Goal: Browse casually

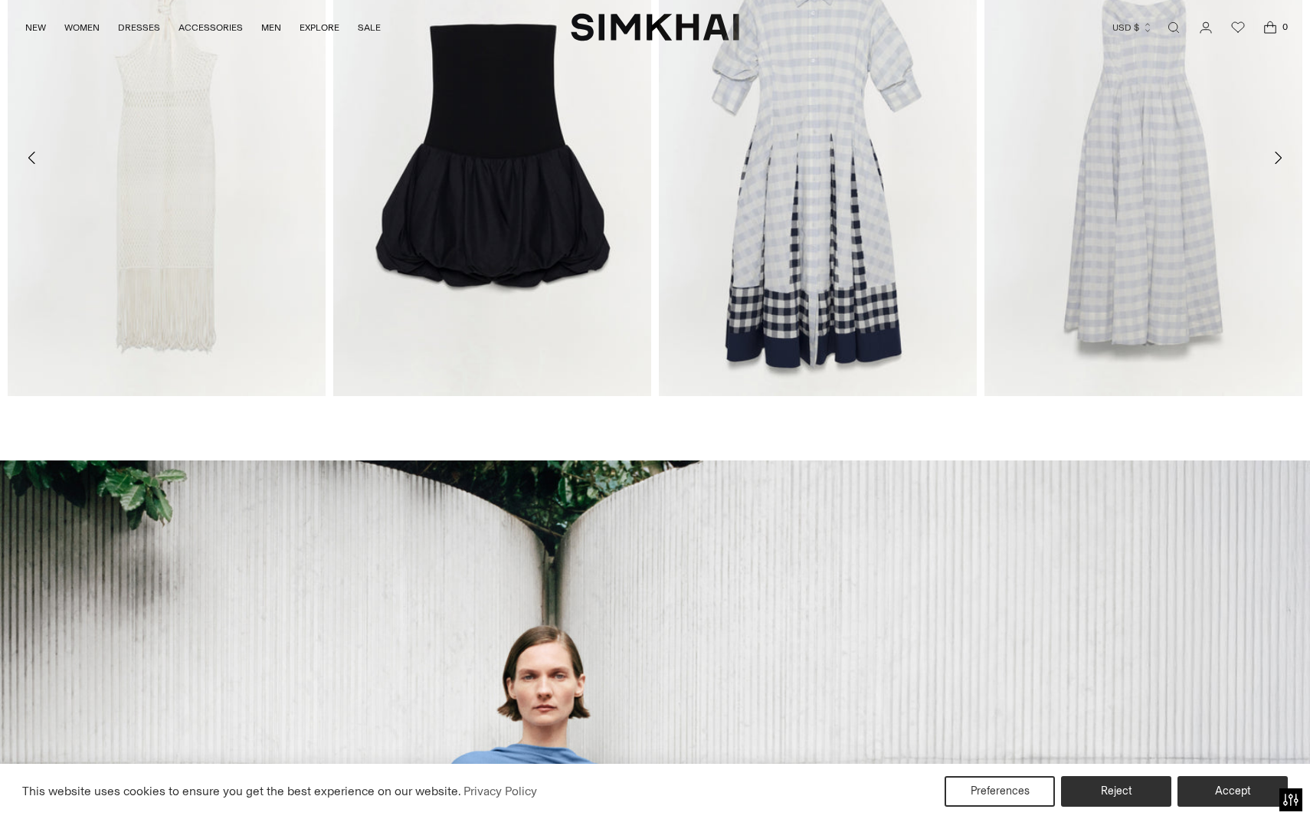
scroll to position [739, 0]
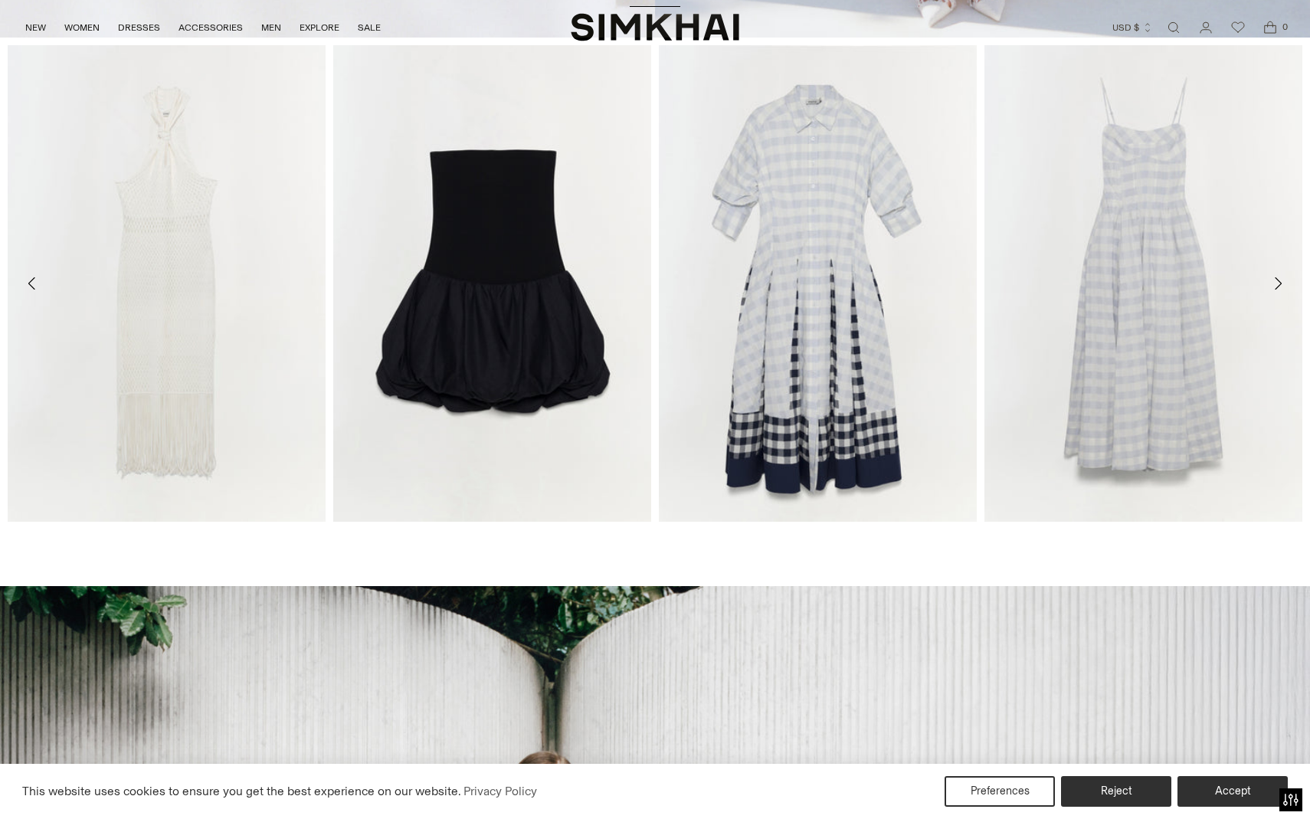
click at [1282, 277] on icon "Move to next carousel slide" at bounding box center [1278, 283] width 18 height 18
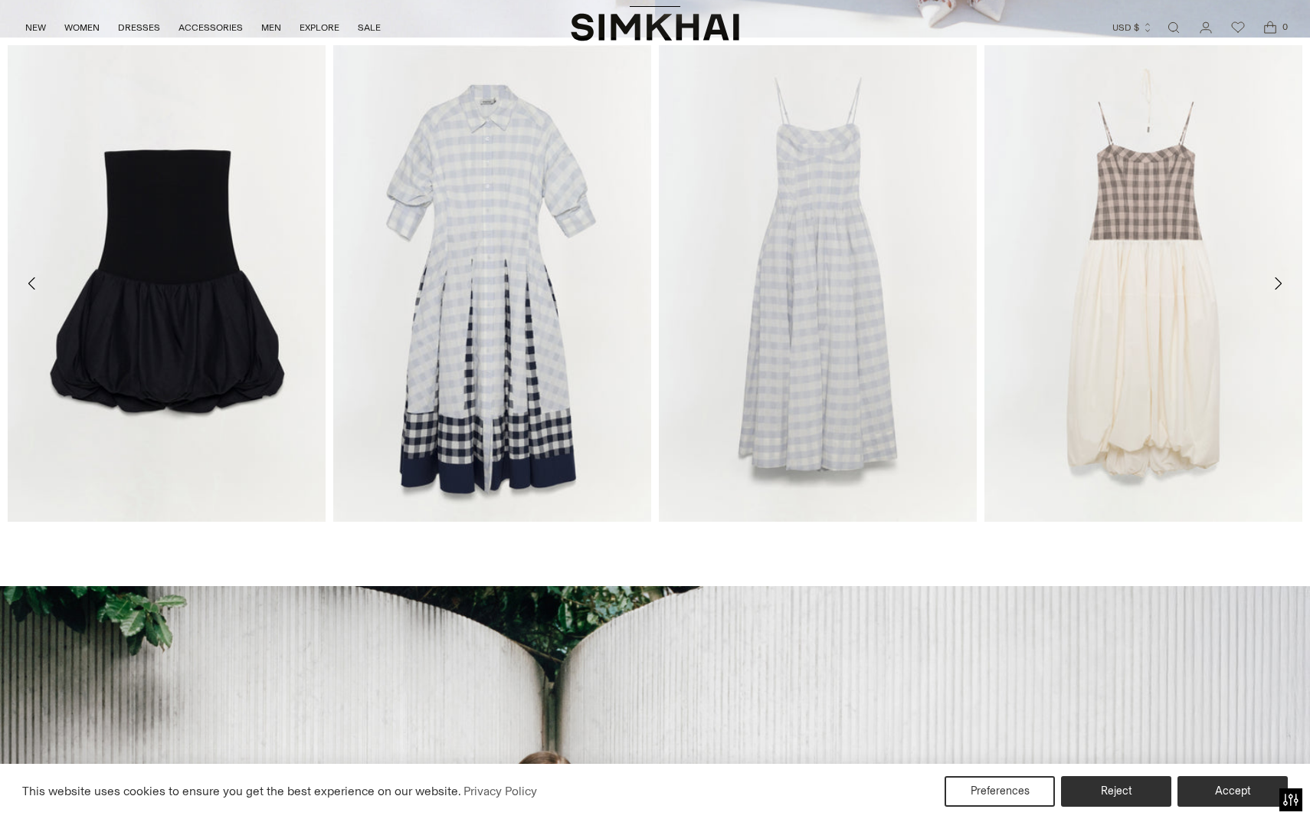
click at [1282, 282] on icon "Move to next carousel slide" at bounding box center [1278, 283] width 18 height 18
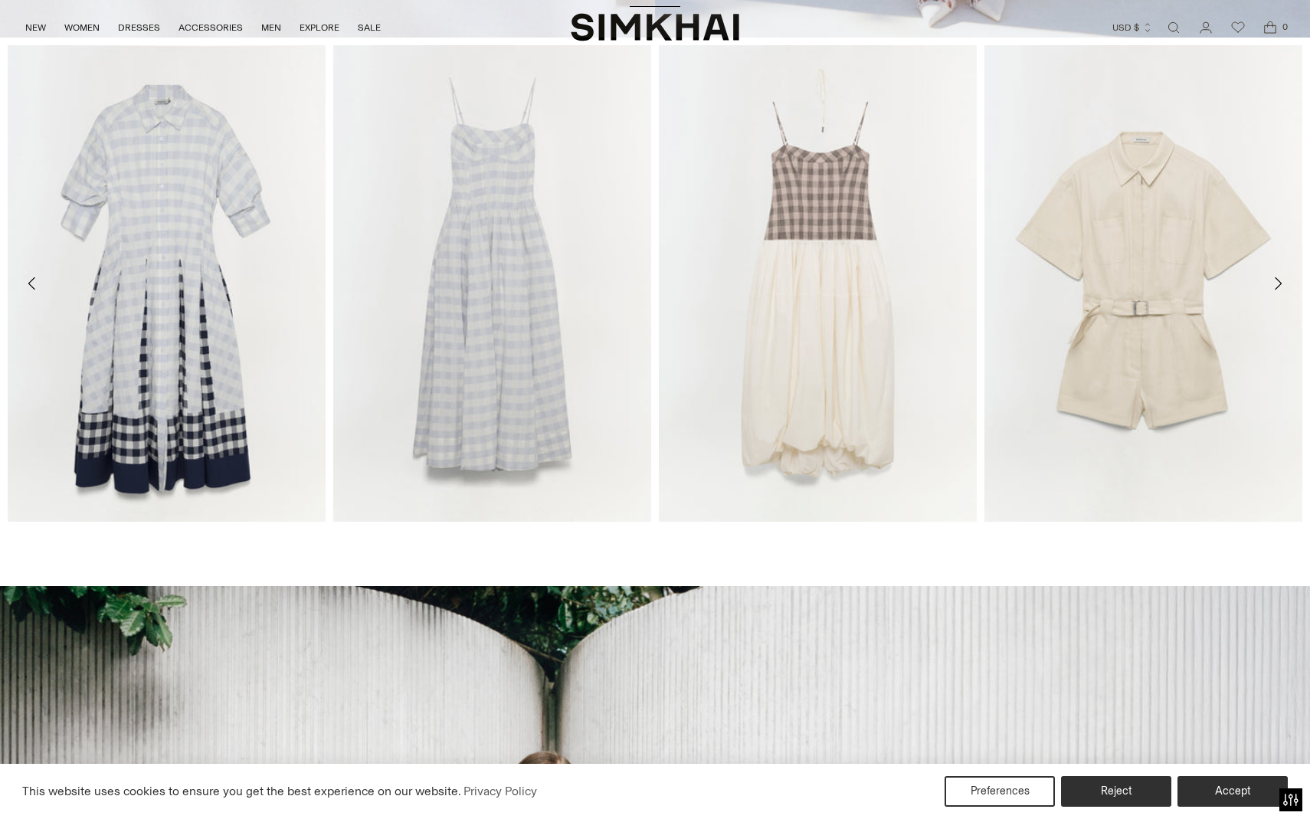
scroll to position [0, 0]
click at [1282, 282] on icon "Move to next carousel slide" at bounding box center [1278, 283] width 18 height 18
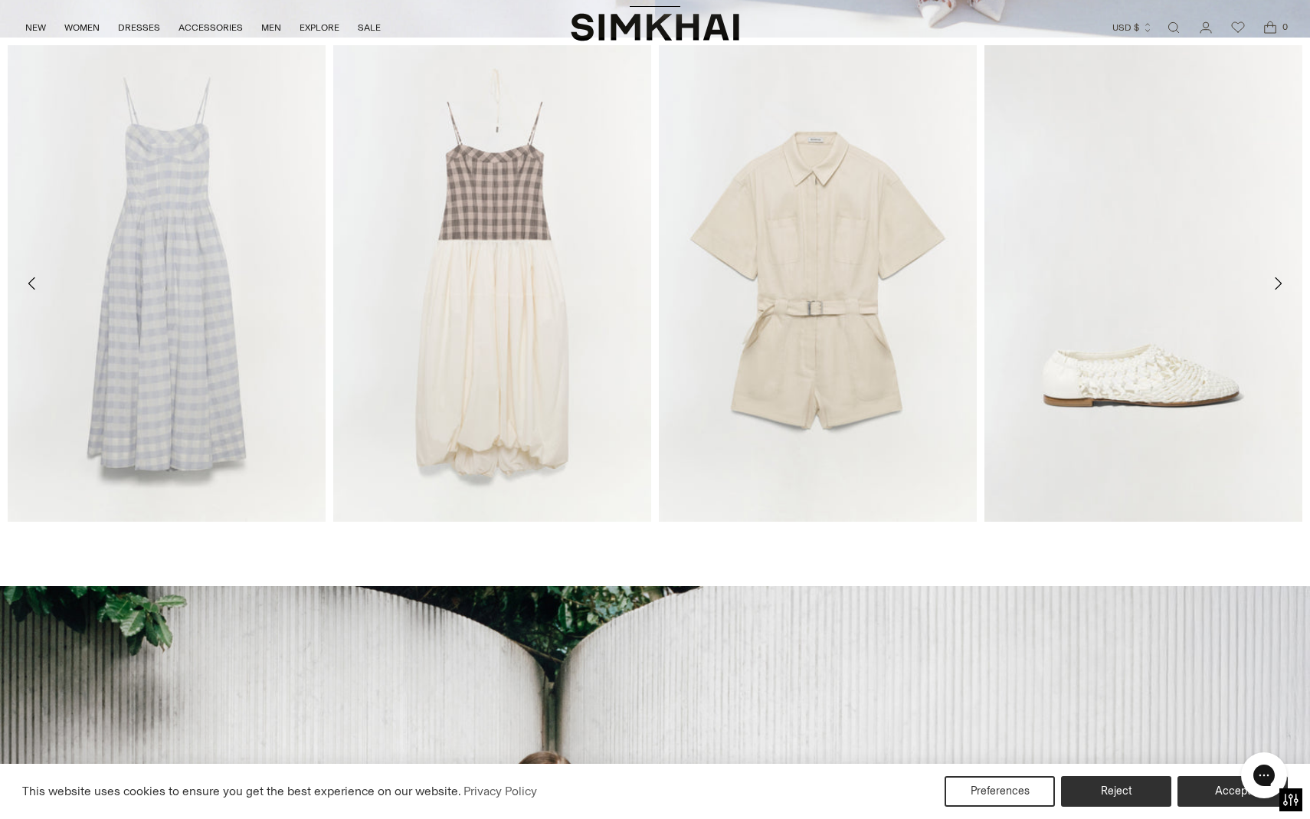
click at [1282, 282] on icon "Move to next carousel slide" at bounding box center [1278, 283] width 18 height 18
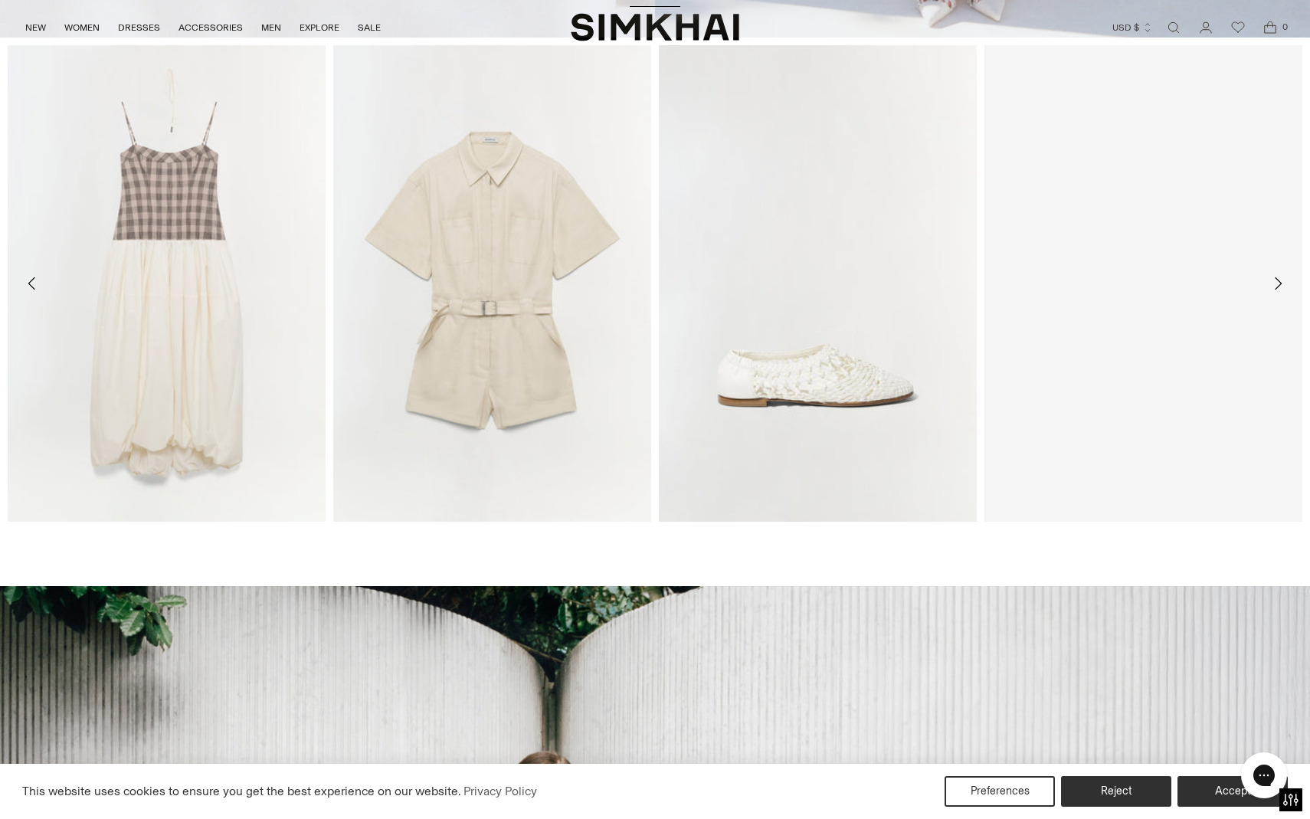
click at [1278, 283] on icon "Move to next carousel slide" at bounding box center [1278, 283] width 18 height 18
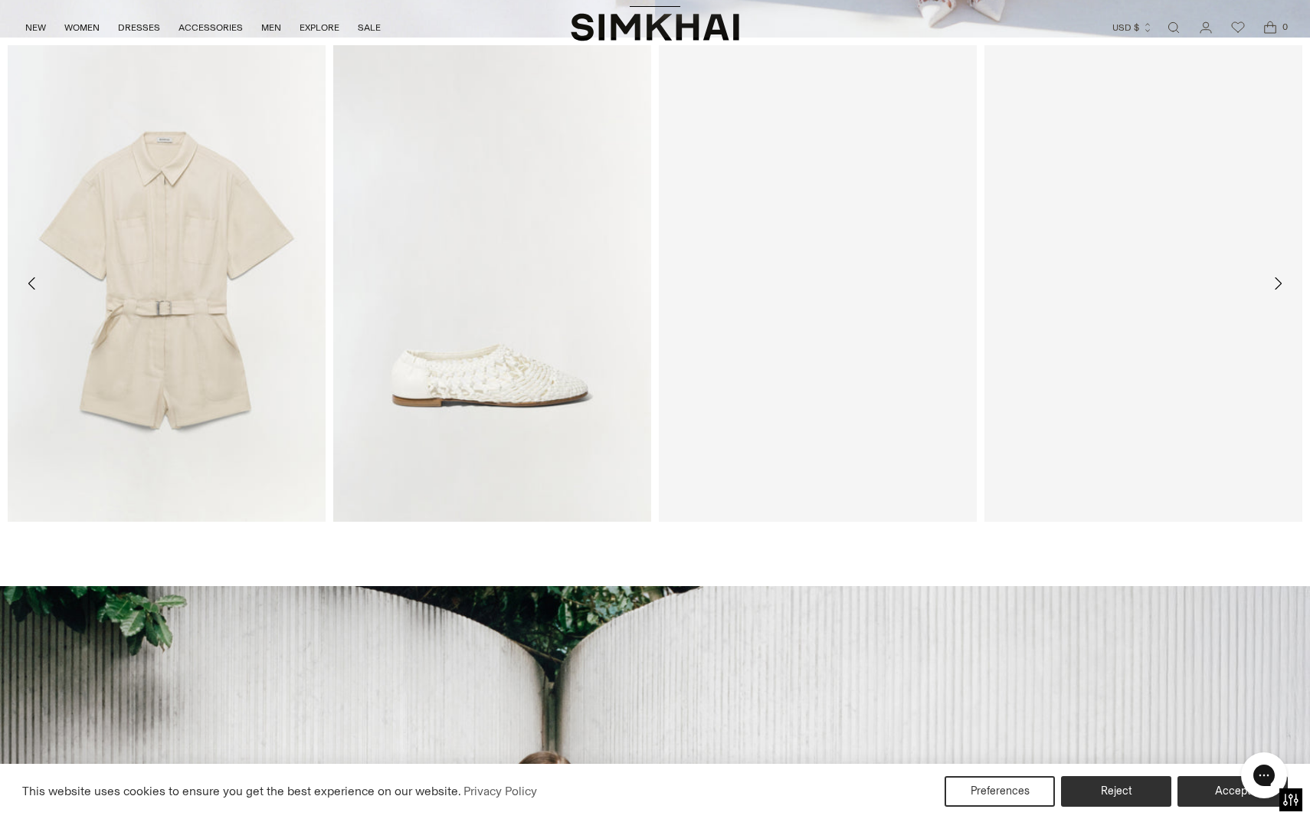
click at [1278, 283] on icon "Move to next carousel slide" at bounding box center [1278, 283] width 18 height 18
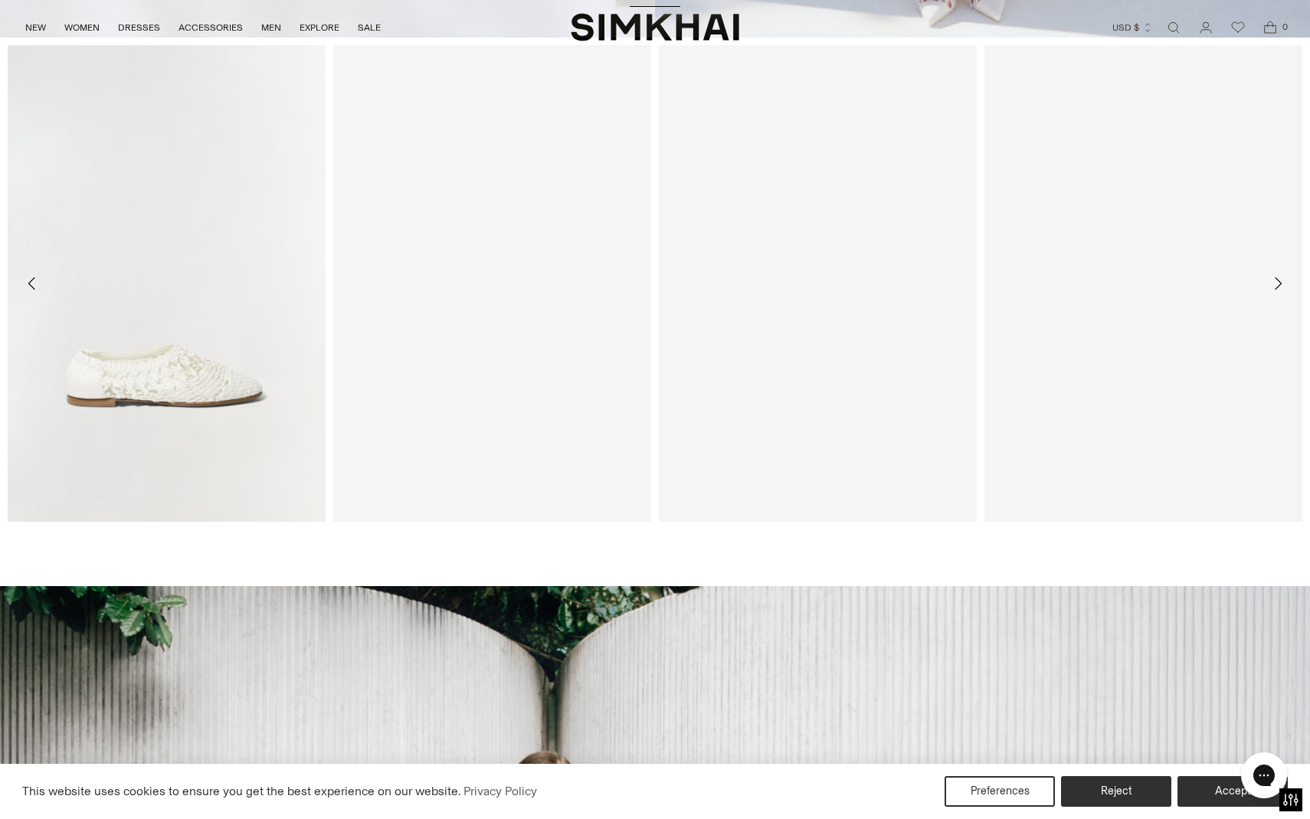
click at [1278, 283] on icon "Move to next carousel slide" at bounding box center [1278, 283] width 18 height 18
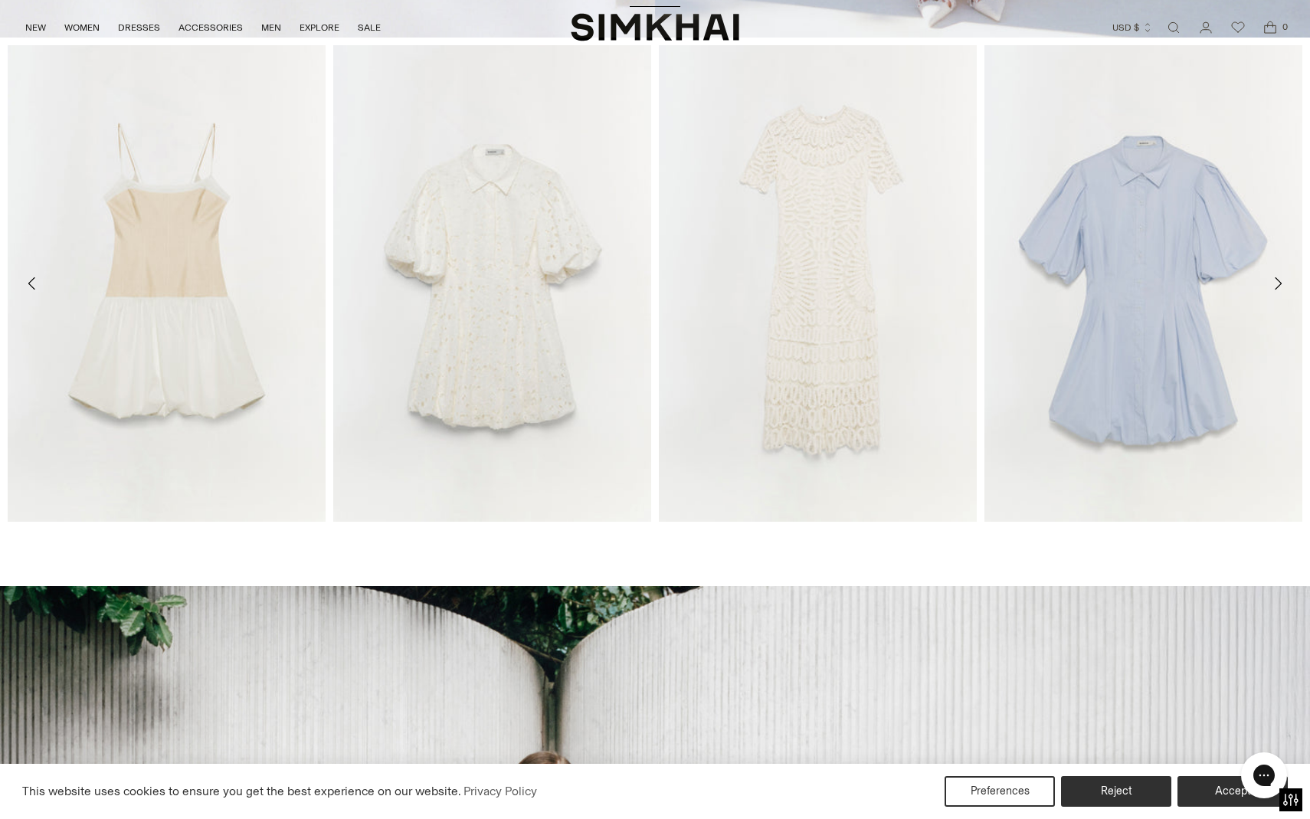
click at [1282, 283] on icon "Move to next carousel slide" at bounding box center [1278, 283] width 18 height 18
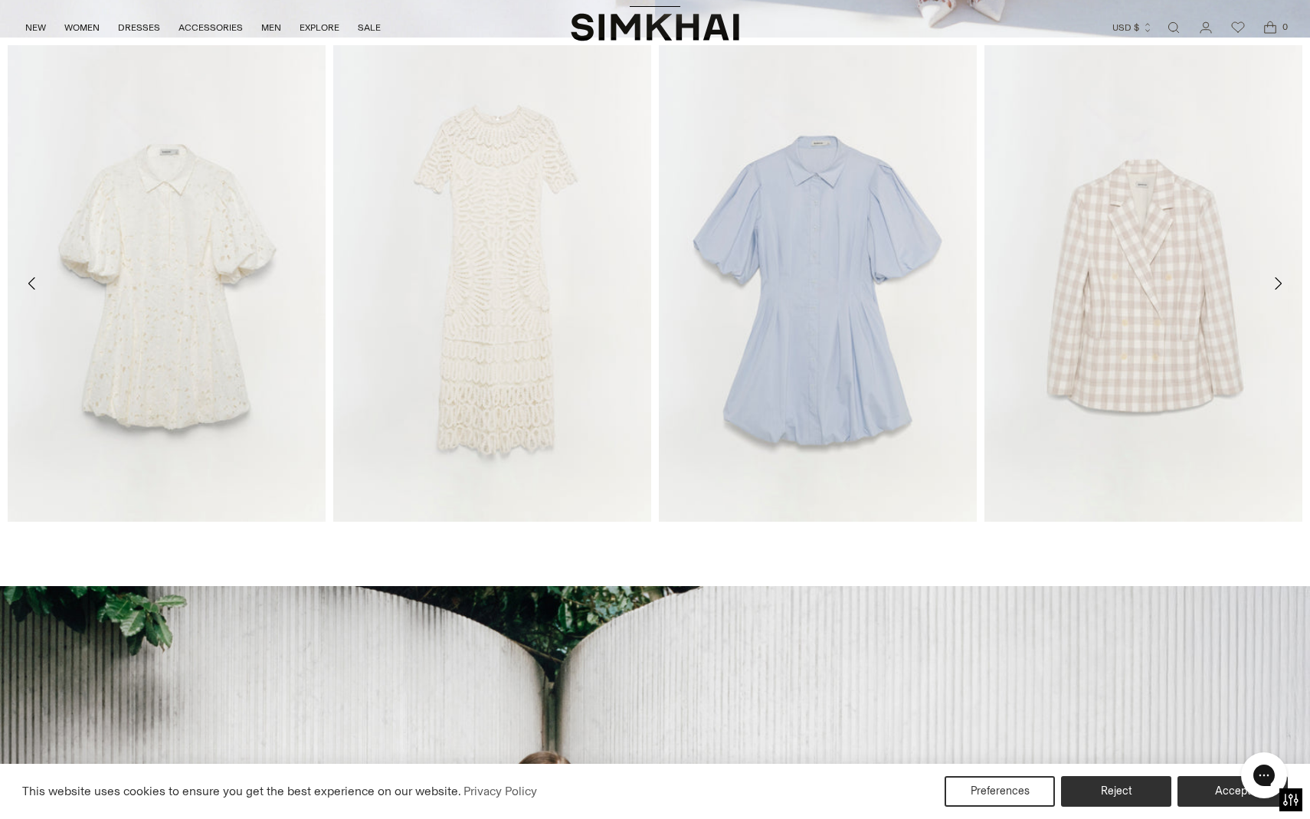
click at [1278, 281] on icon "Move to next carousel slide" at bounding box center [1278, 283] width 7 height 12
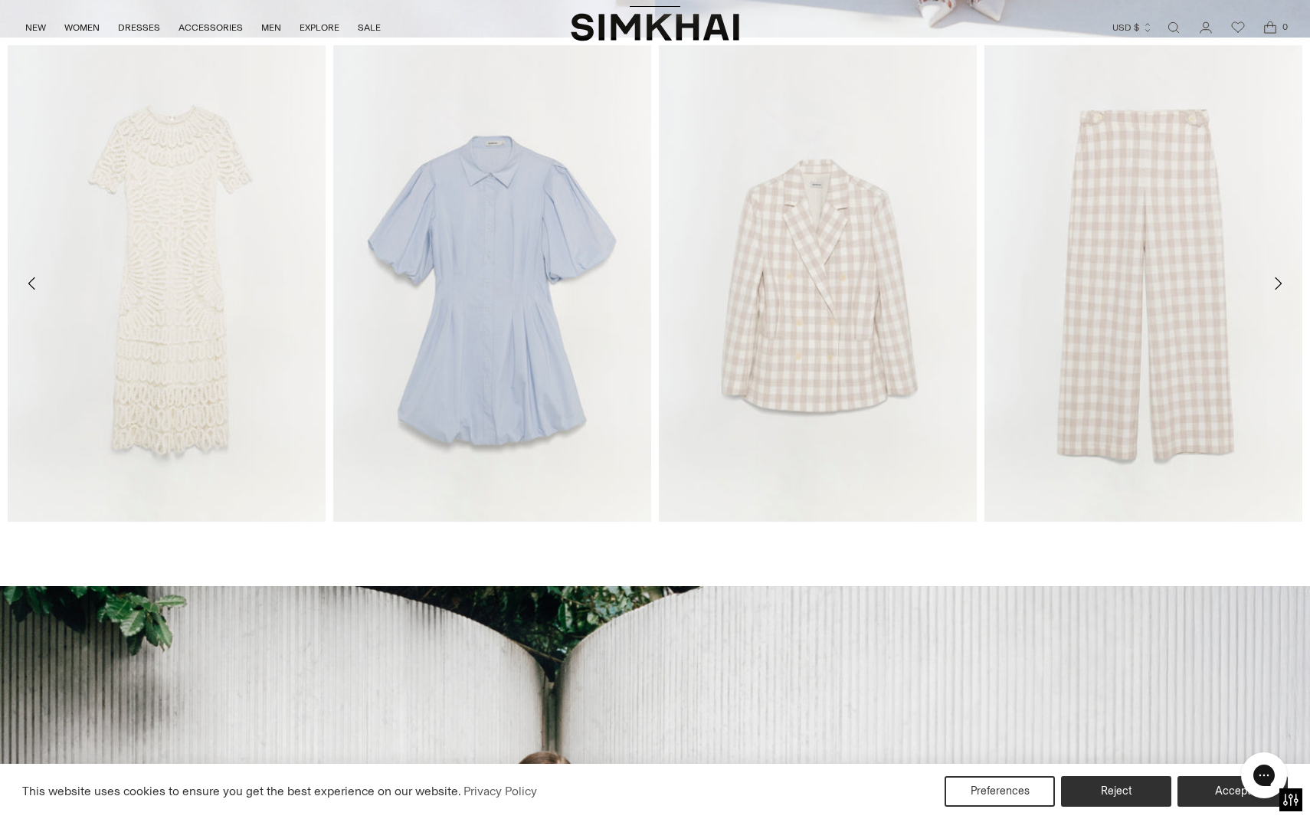
click at [1278, 281] on icon "Move to next carousel slide" at bounding box center [1278, 283] width 7 height 12
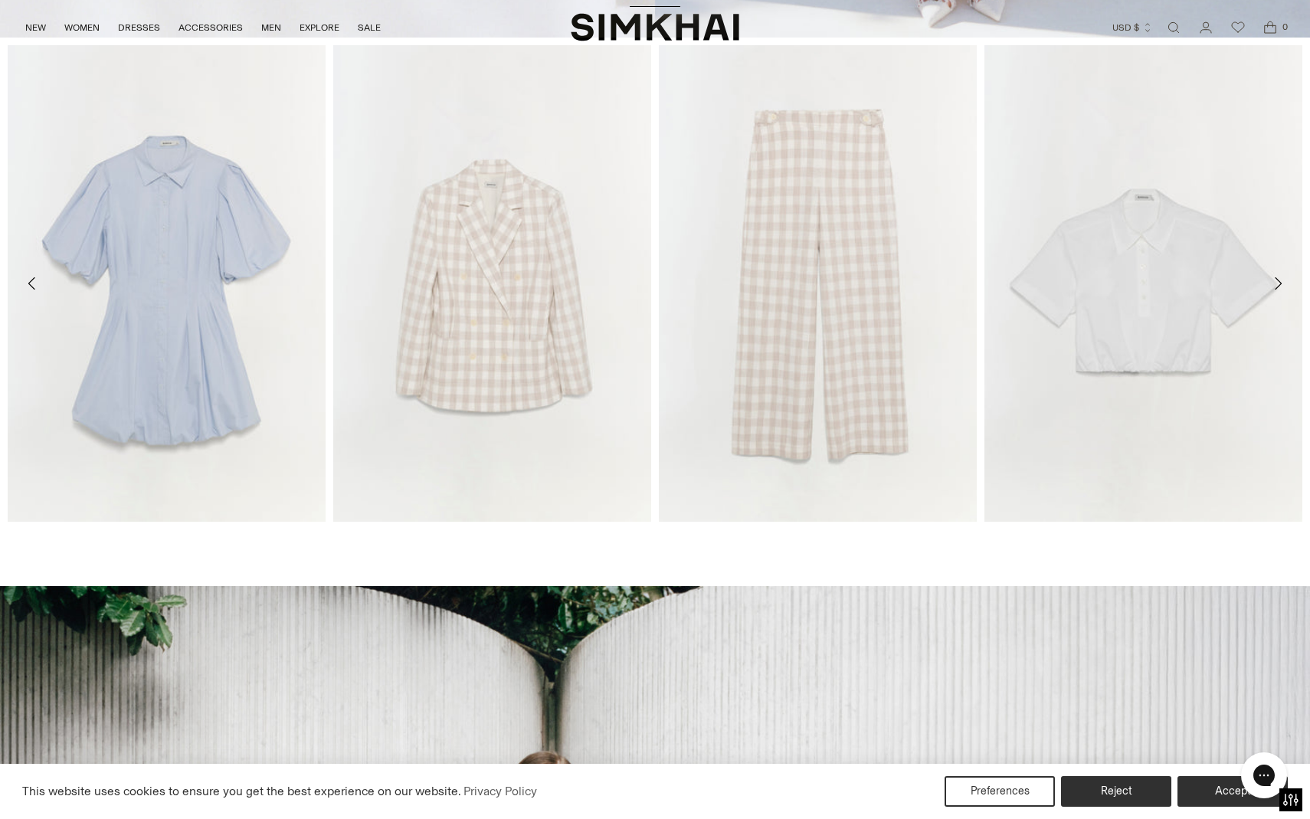
click at [1278, 281] on icon "Move to next carousel slide" at bounding box center [1278, 283] width 7 height 12
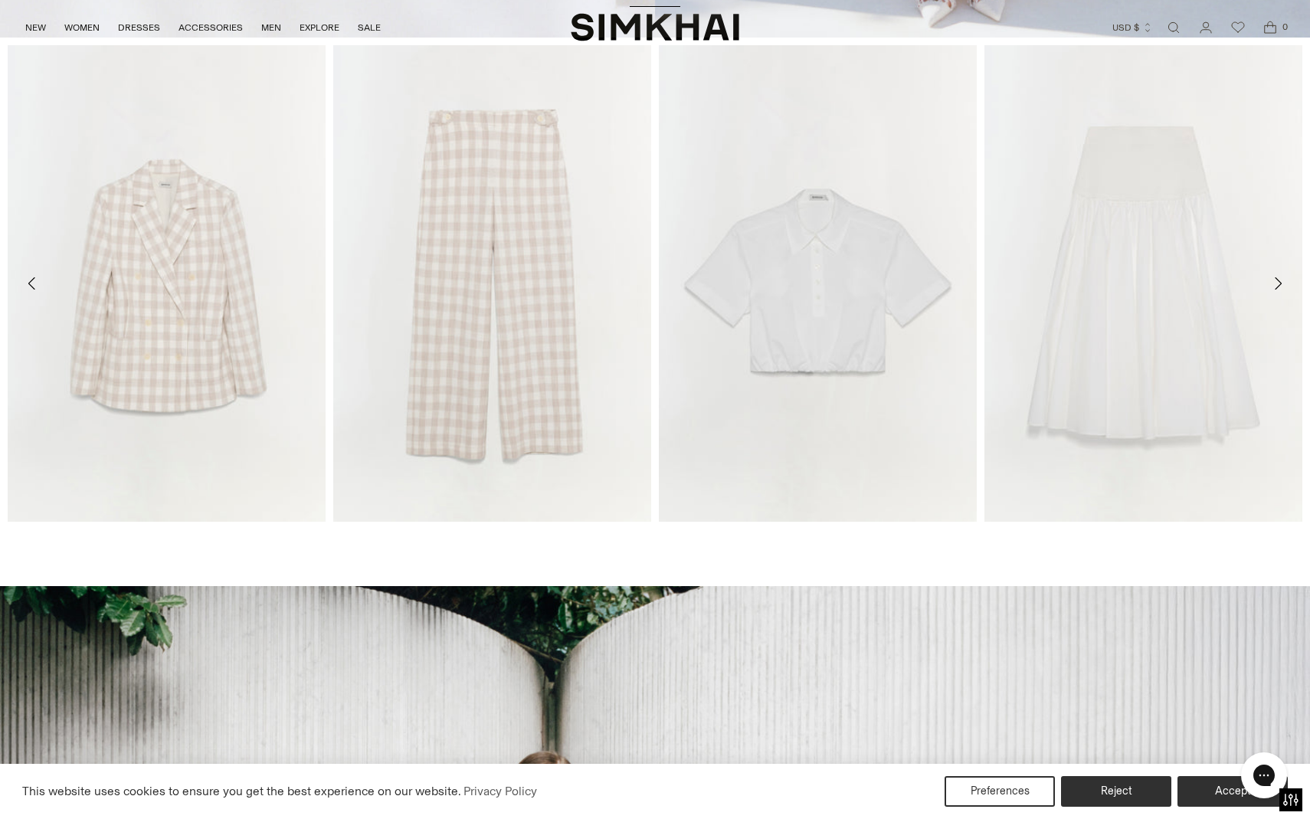
click at [1278, 281] on icon "Move to next carousel slide" at bounding box center [1278, 283] width 7 height 12
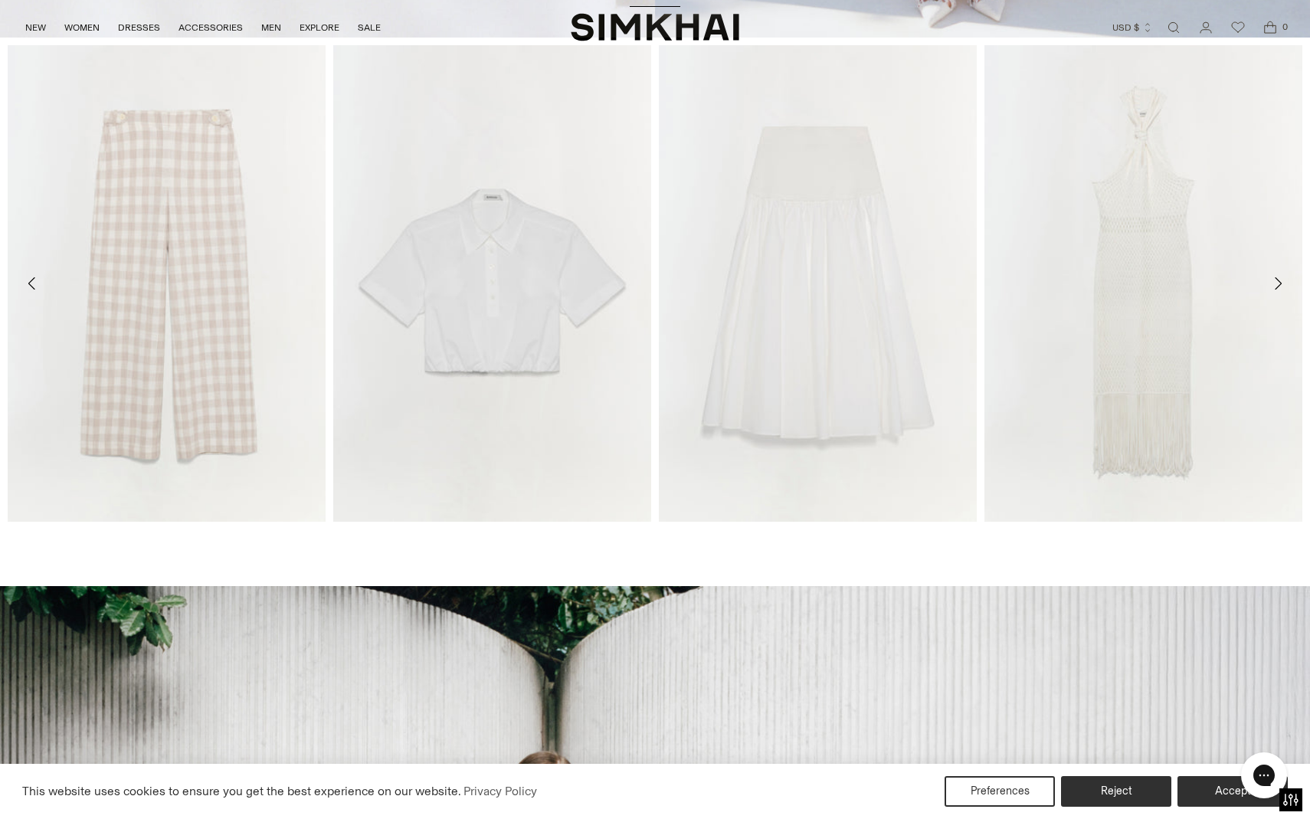
click at [1280, 280] on icon "Move to next carousel slide" at bounding box center [1278, 283] width 18 height 18
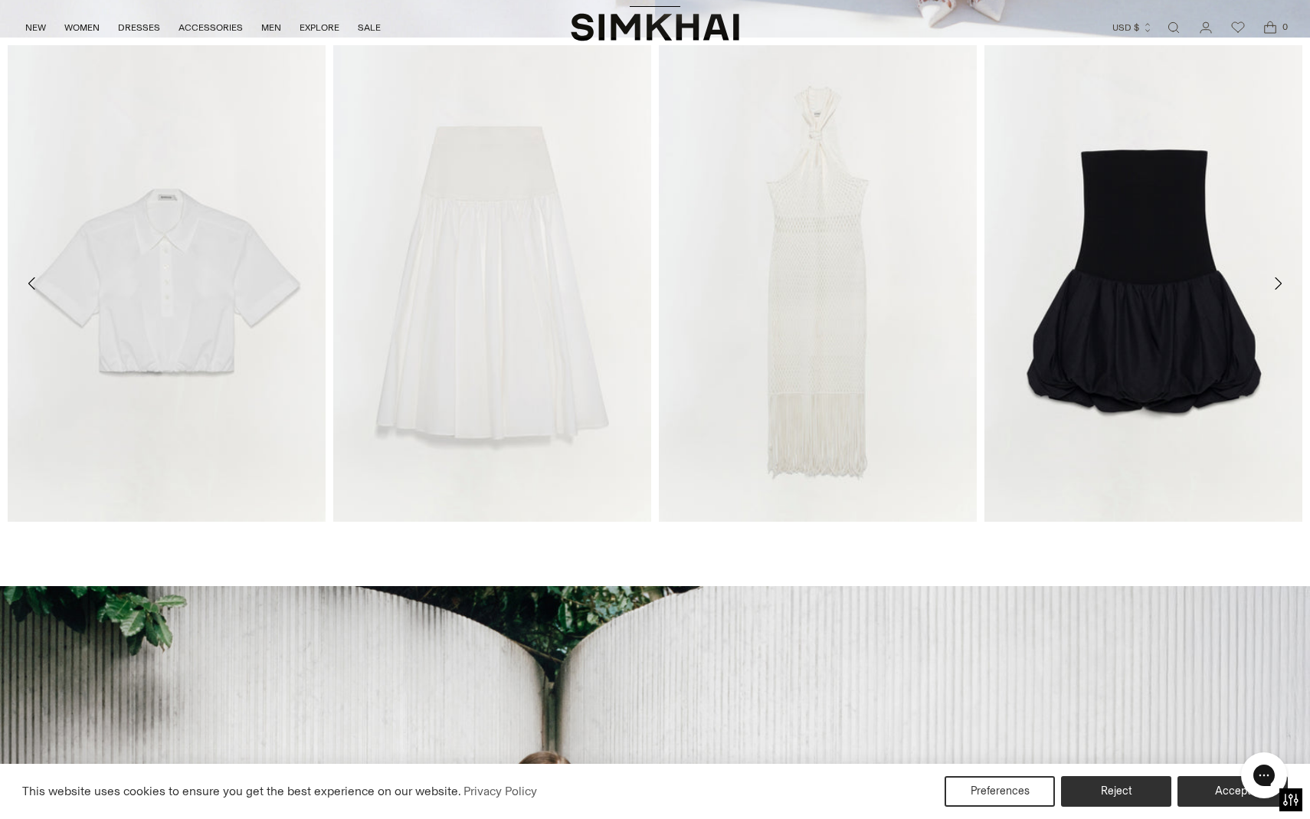
click at [1280, 280] on icon "Move to next carousel slide" at bounding box center [1278, 283] width 18 height 18
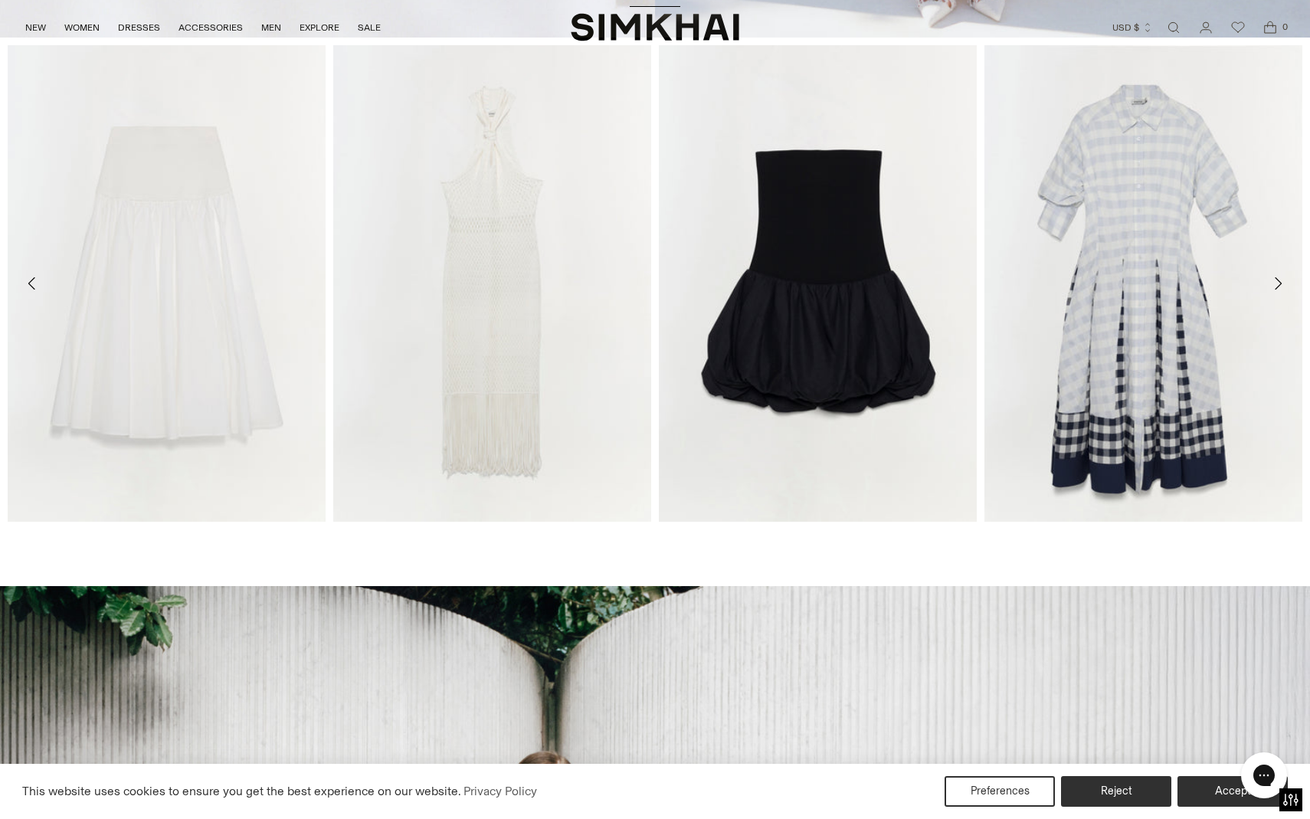
click at [1280, 280] on icon "Move to next carousel slide" at bounding box center [1278, 283] width 18 height 18
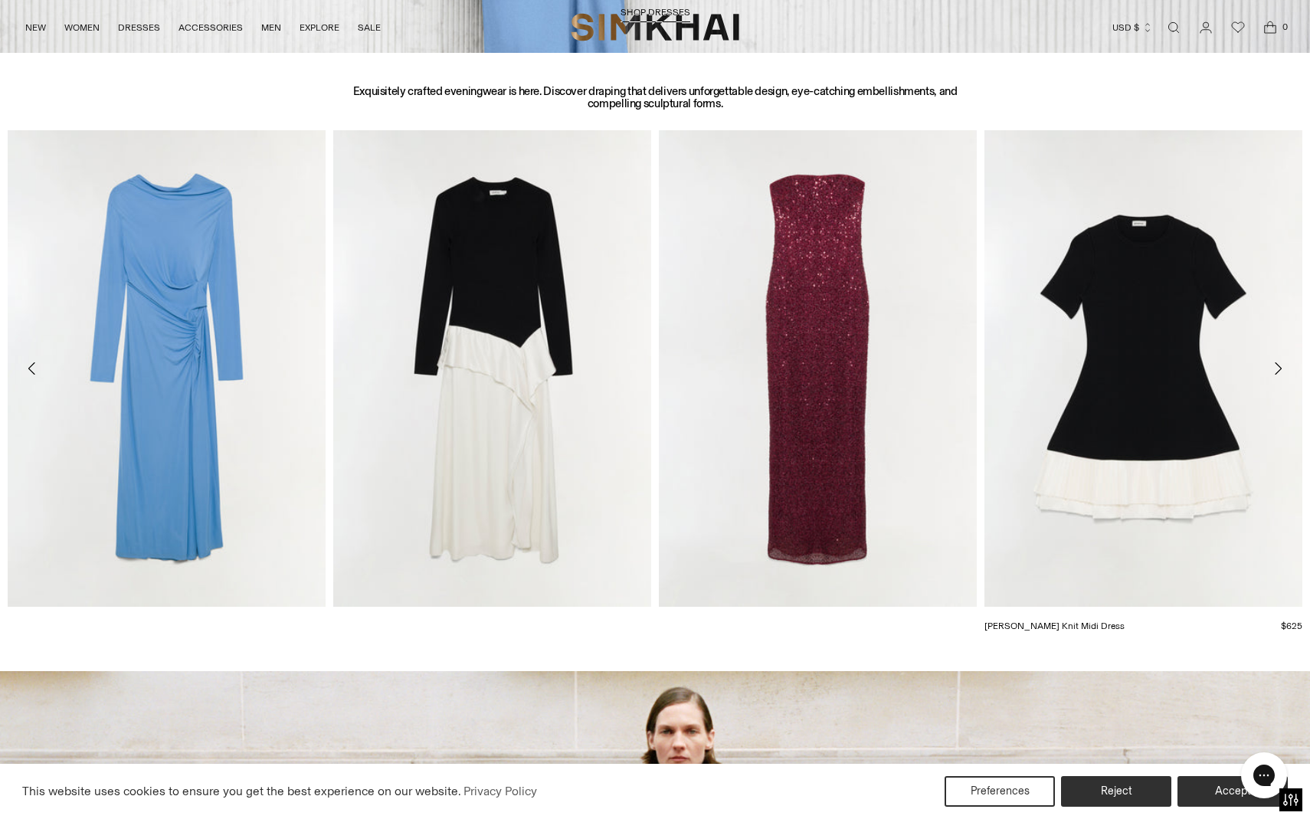
scroll to position [2028, 0]
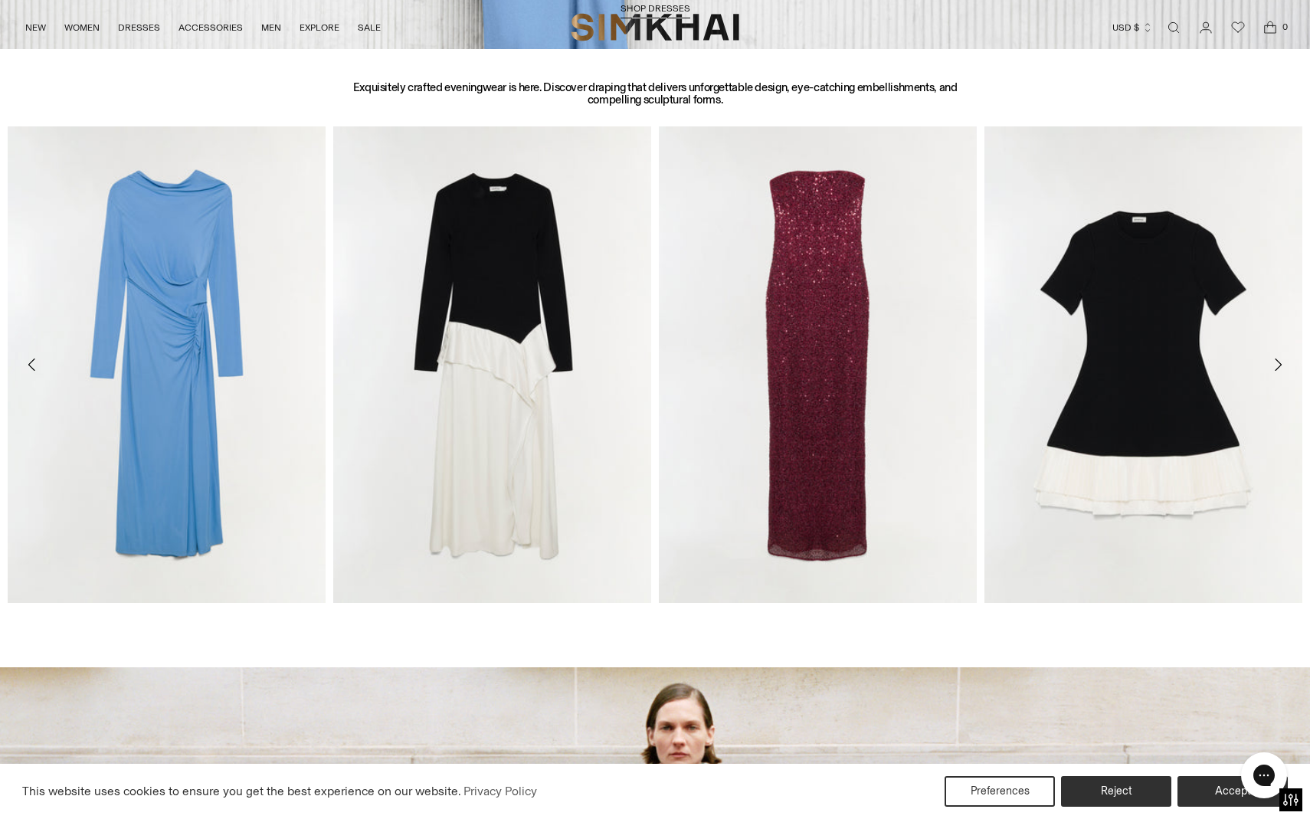
click at [1279, 363] on icon "Move to next carousel slide" at bounding box center [1278, 365] width 18 height 18
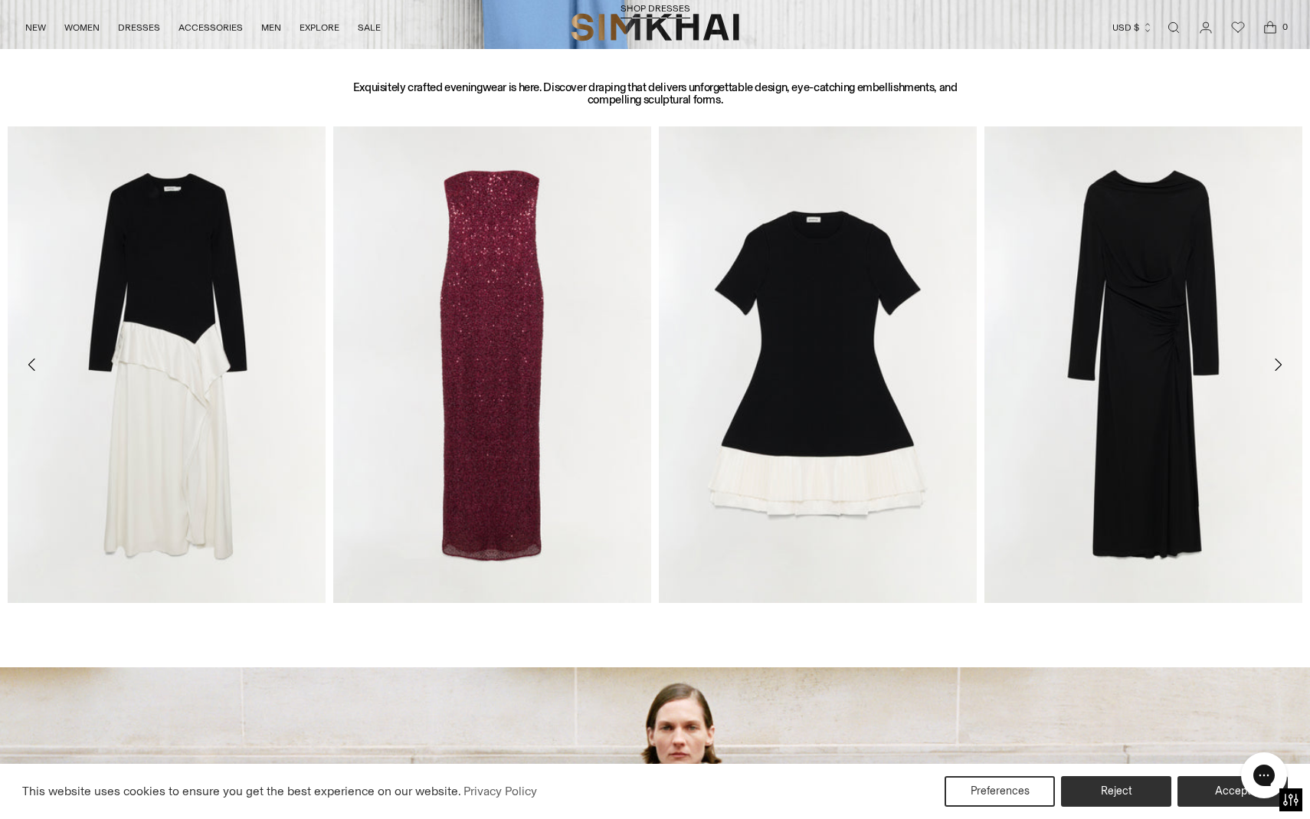
click at [1278, 363] on icon "Move to next carousel slide" at bounding box center [1278, 365] width 18 height 18
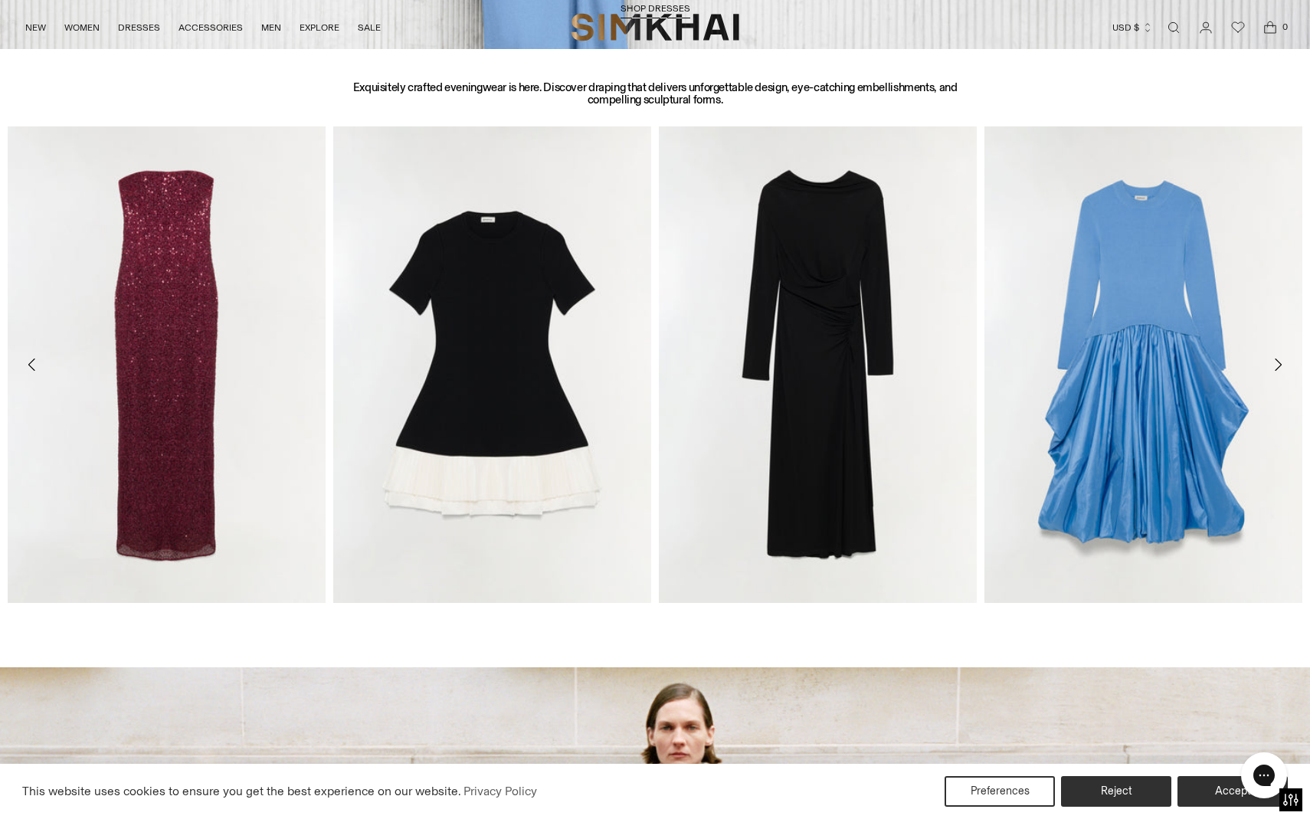
click at [1281, 362] on icon "Move to next carousel slide" at bounding box center [1278, 365] width 18 height 18
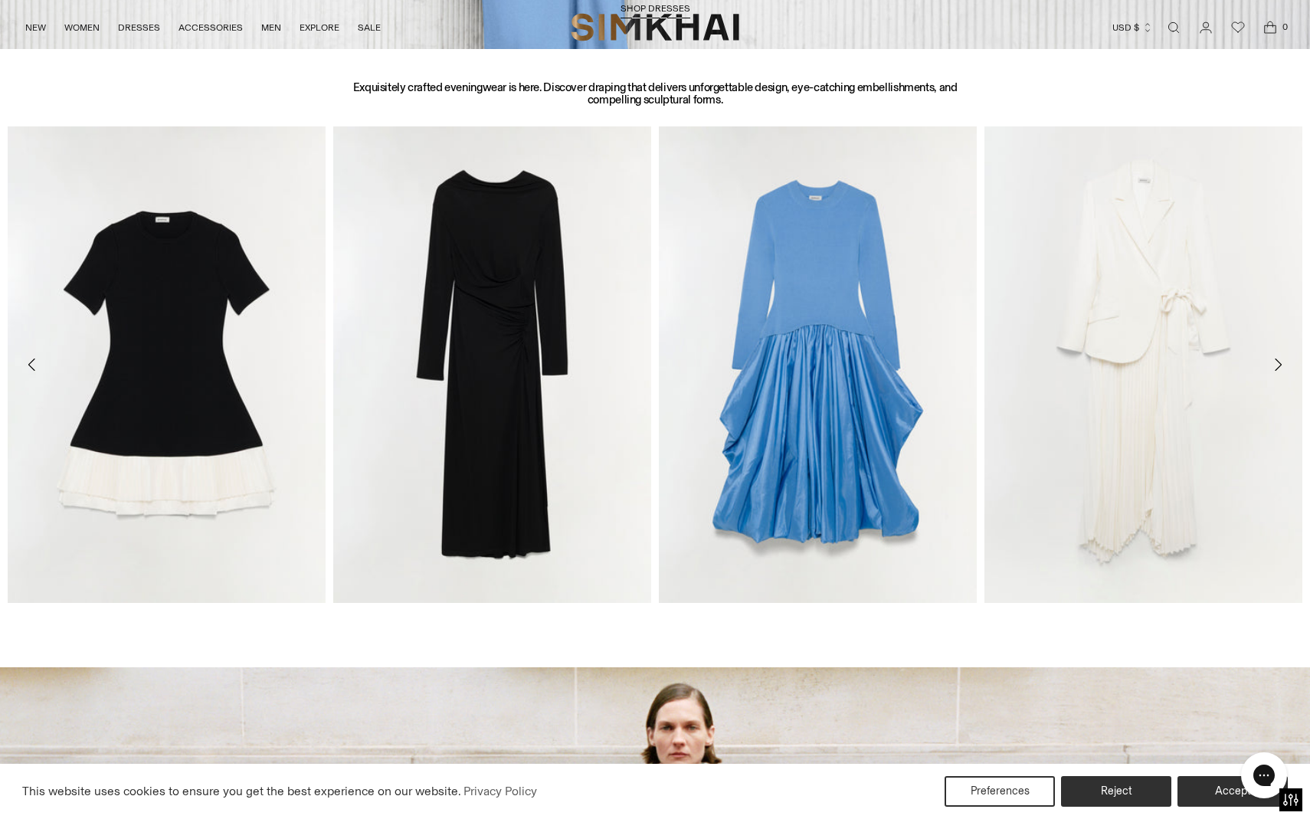
click at [1281, 362] on icon "Move to next carousel slide" at bounding box center [1278, 365] width 18 height 18
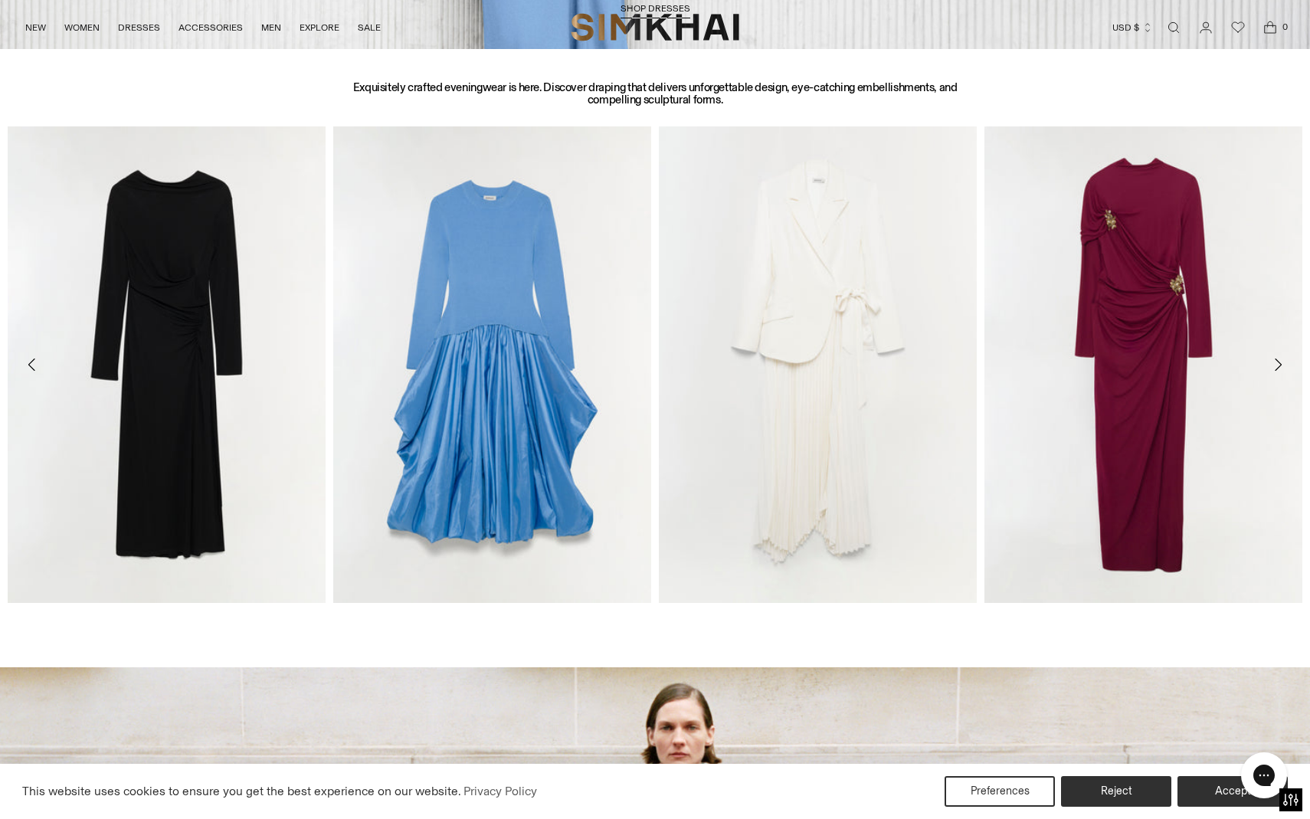
click at [1279, 363] on icon "Move to next carousel slide" at bounding box center [1278, 365] width 7 height 12
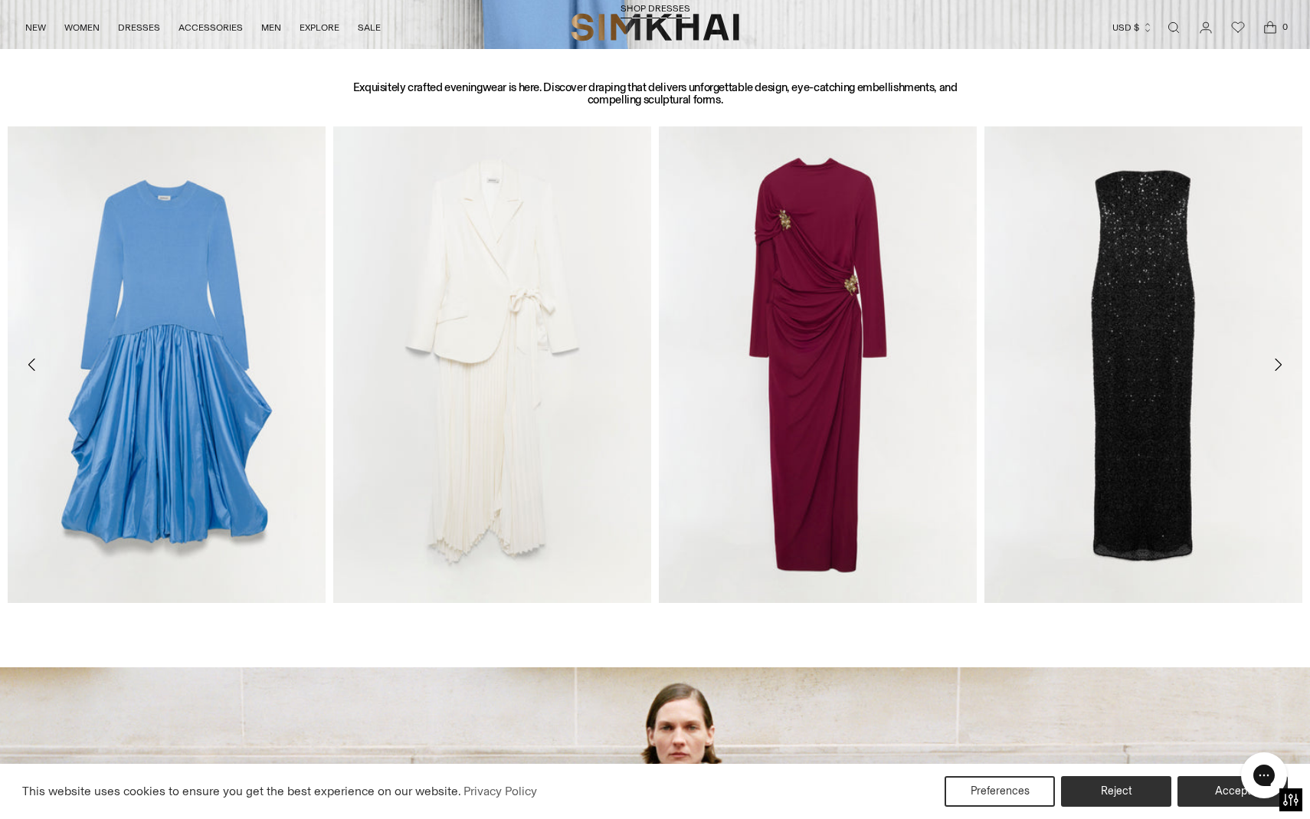
click at [1279, 363] on icon "Move to next carousel slide" at bounding box center [1278, 365] width 7 height 12
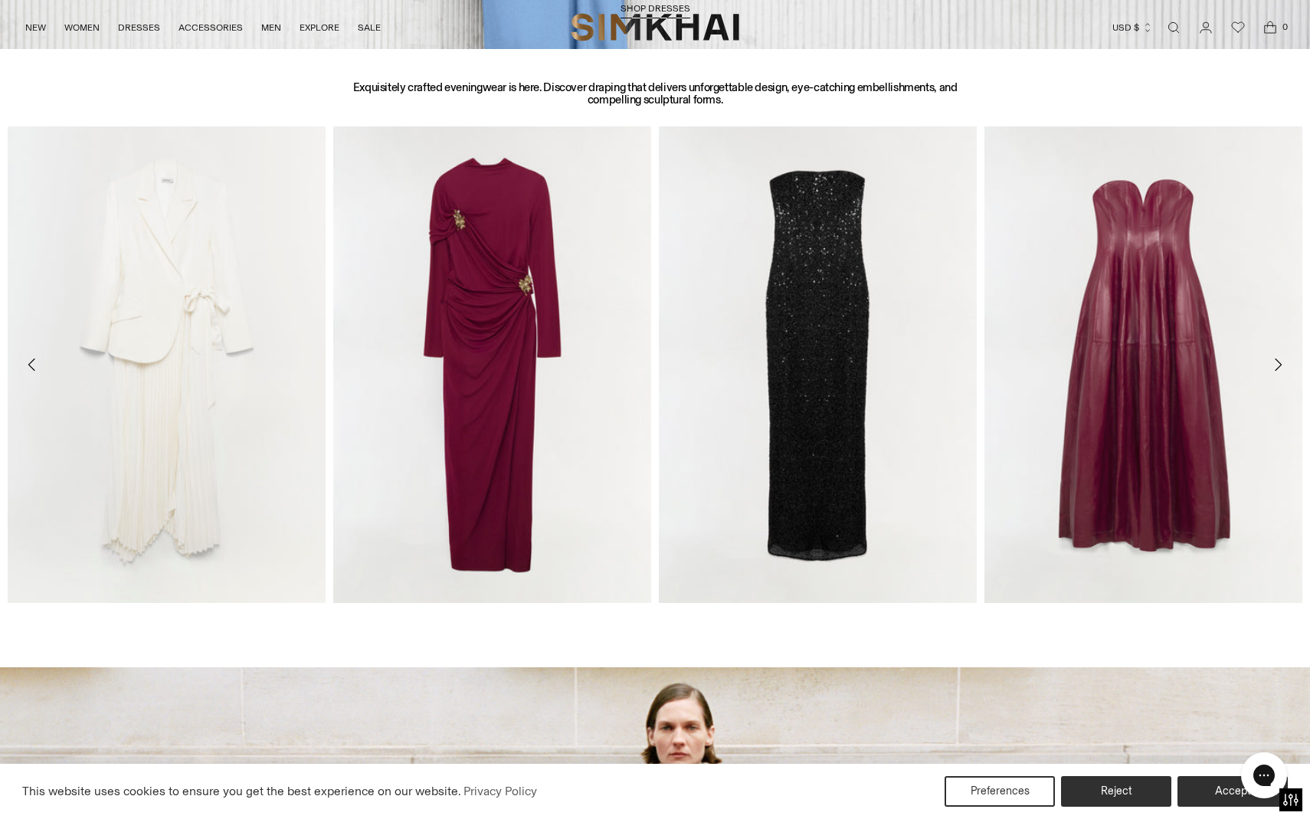
click at [1279, 363] on icon "Move to next carousel slide" at bounding box center [1278, 365] width 7 height 12
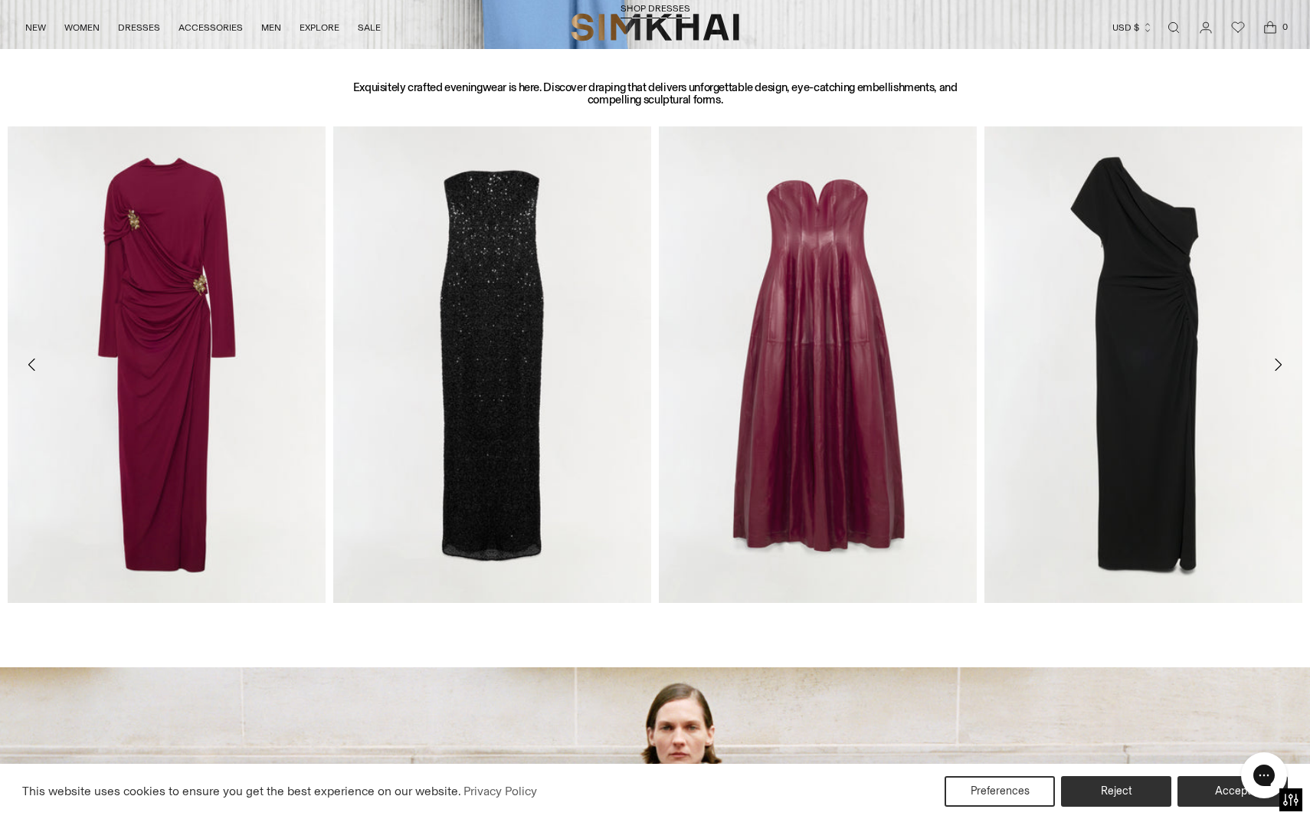
click at [1279, 363] on icon "Move to next carousel slide" at bounding box center [1278, 365] width 7 height 12
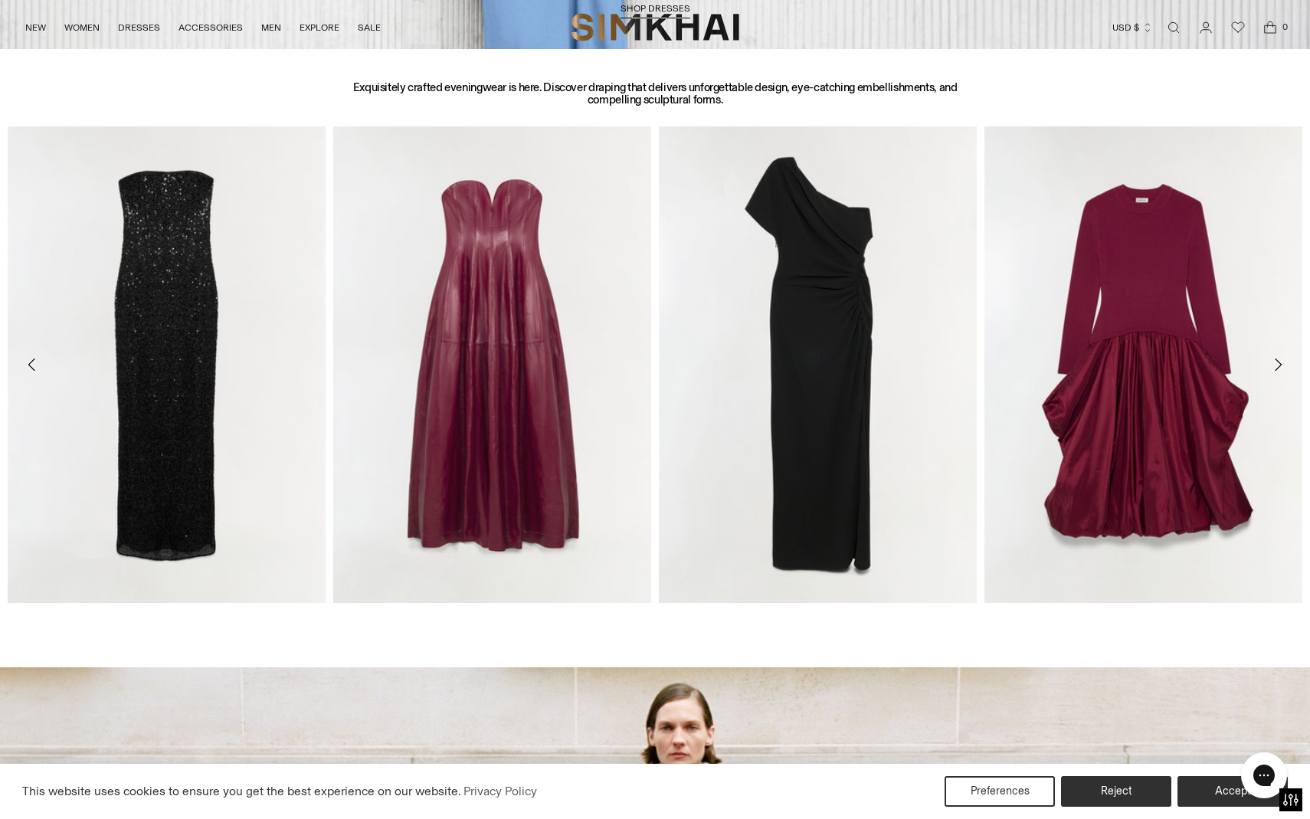
click at [1279, 363] on icon "Move to next carousel slide" at bounding box center [1278, 365] width 7 height 12
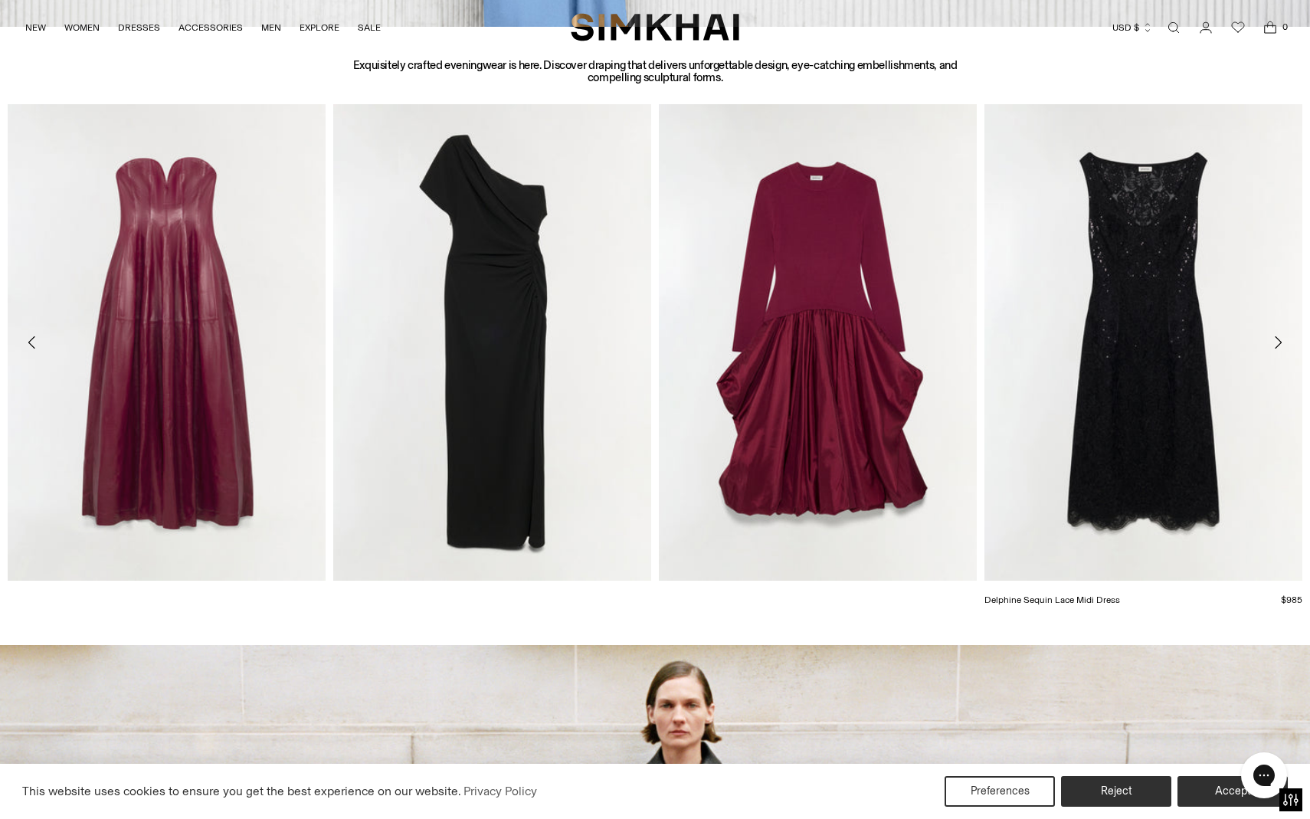
scroll to position [2052, 0]
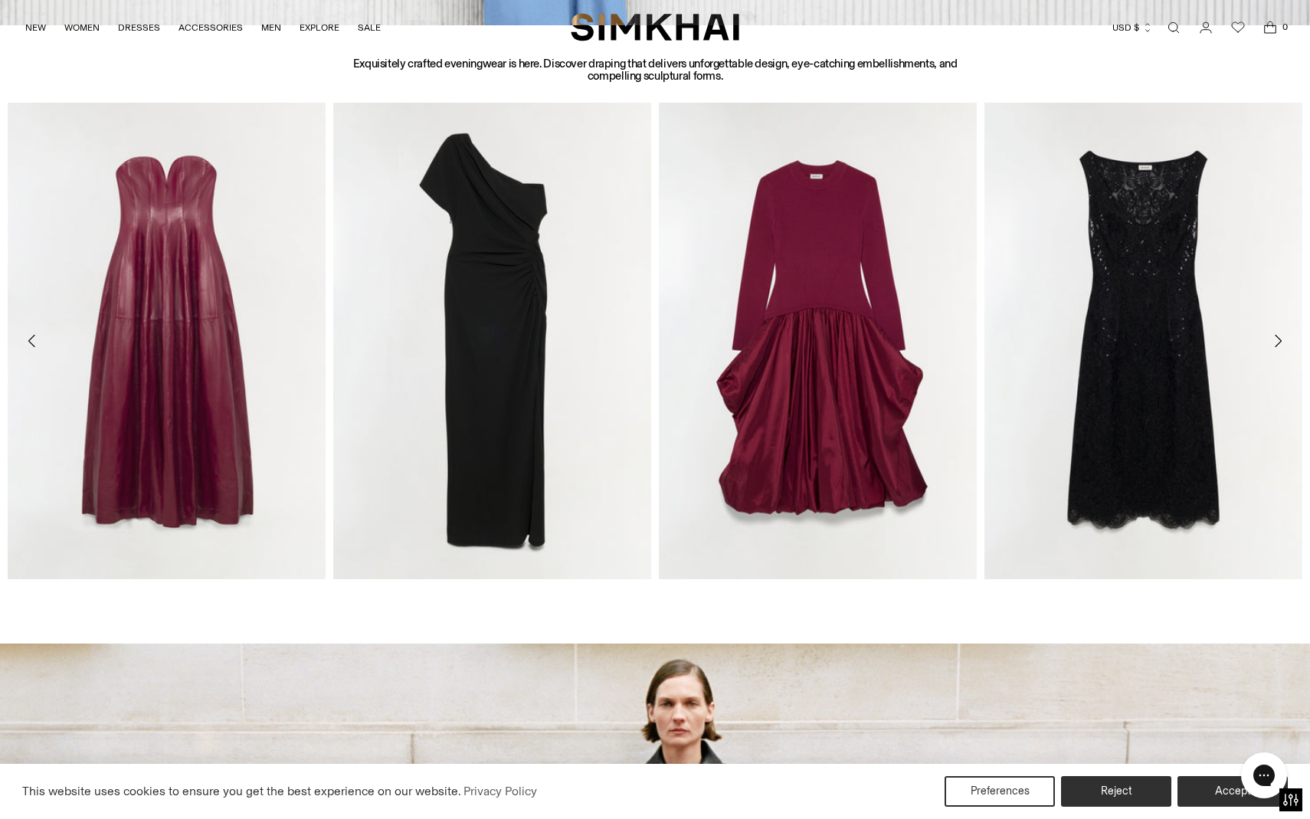
click at [1282, 340] on icon "Move to next carousel slide" at bounding box center [1278, 341] width 18 height 18
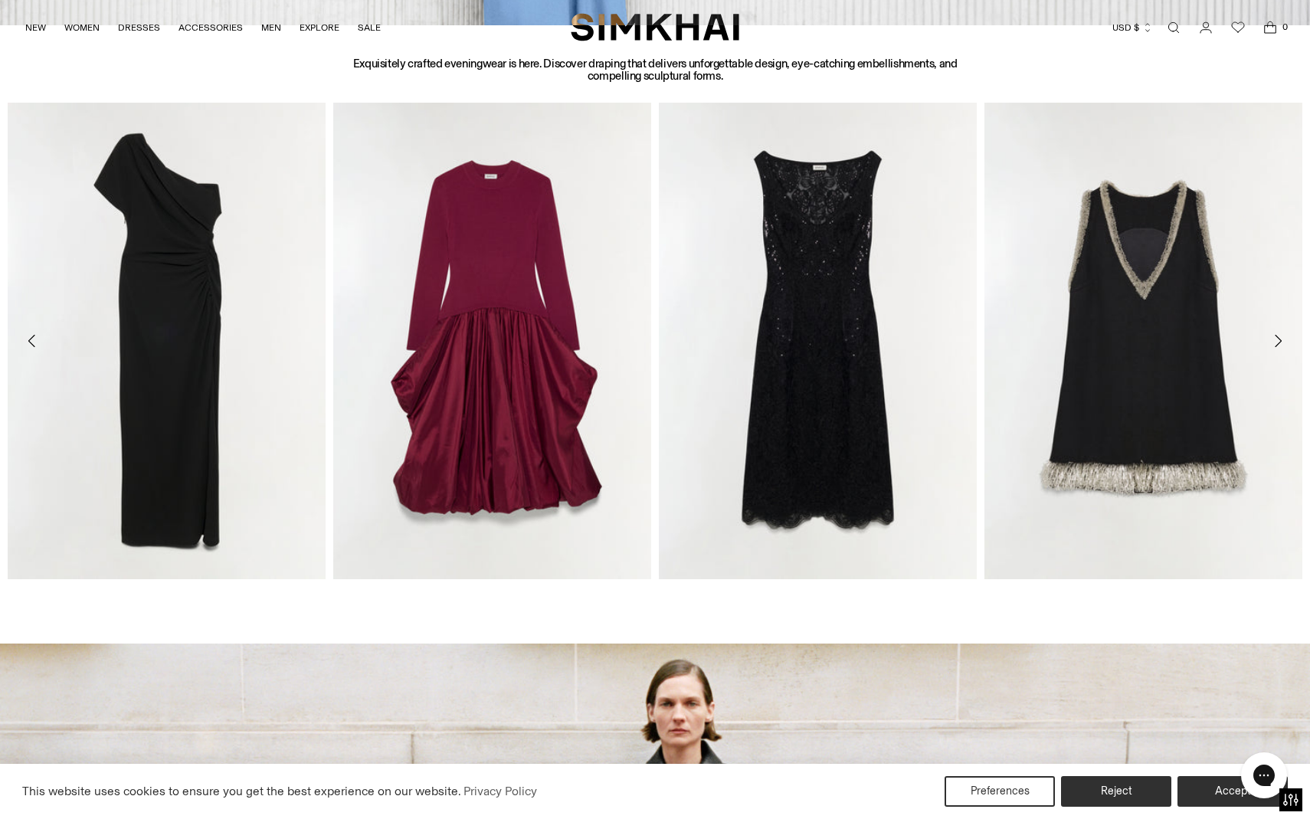
click at [1272, 337] on icon "Move to next carousel slide" at bounding box center [1278, 341] width 18 height 18
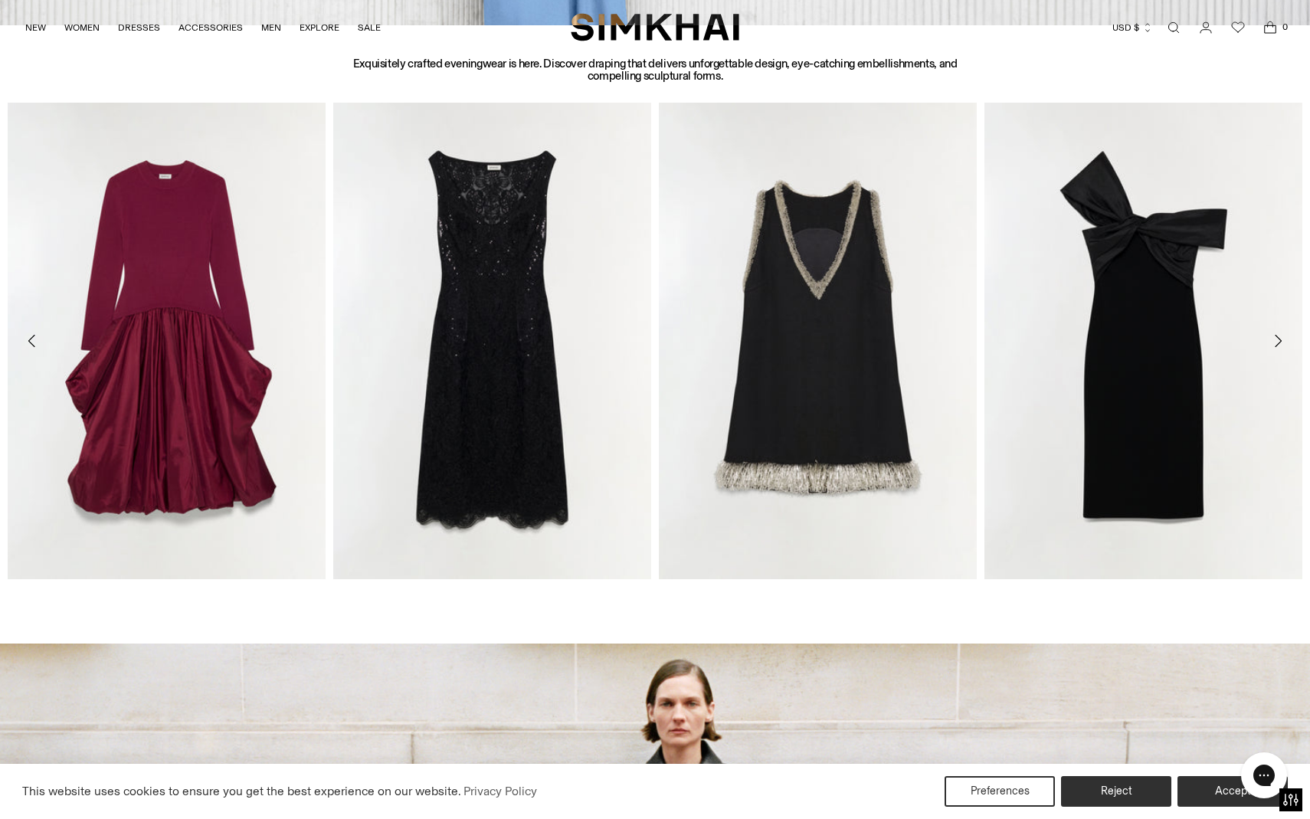
click at [1277, 339] on icon "Move to next carousel slide" at bounding box center [1278, 341] width 18 height 18
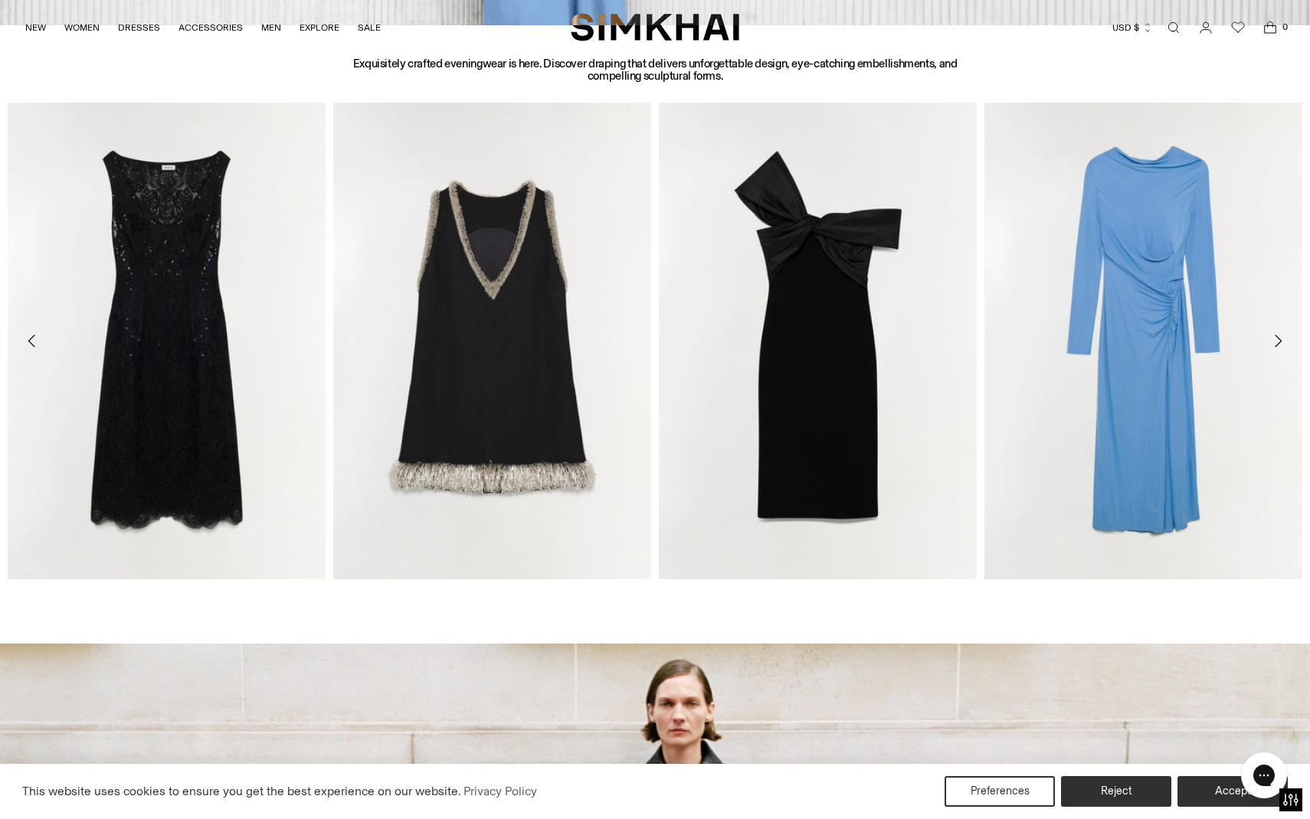
click at [1277, 339] on icon "Move to next carousel slide" at bounding box center [1278, 341] width 18 height 18
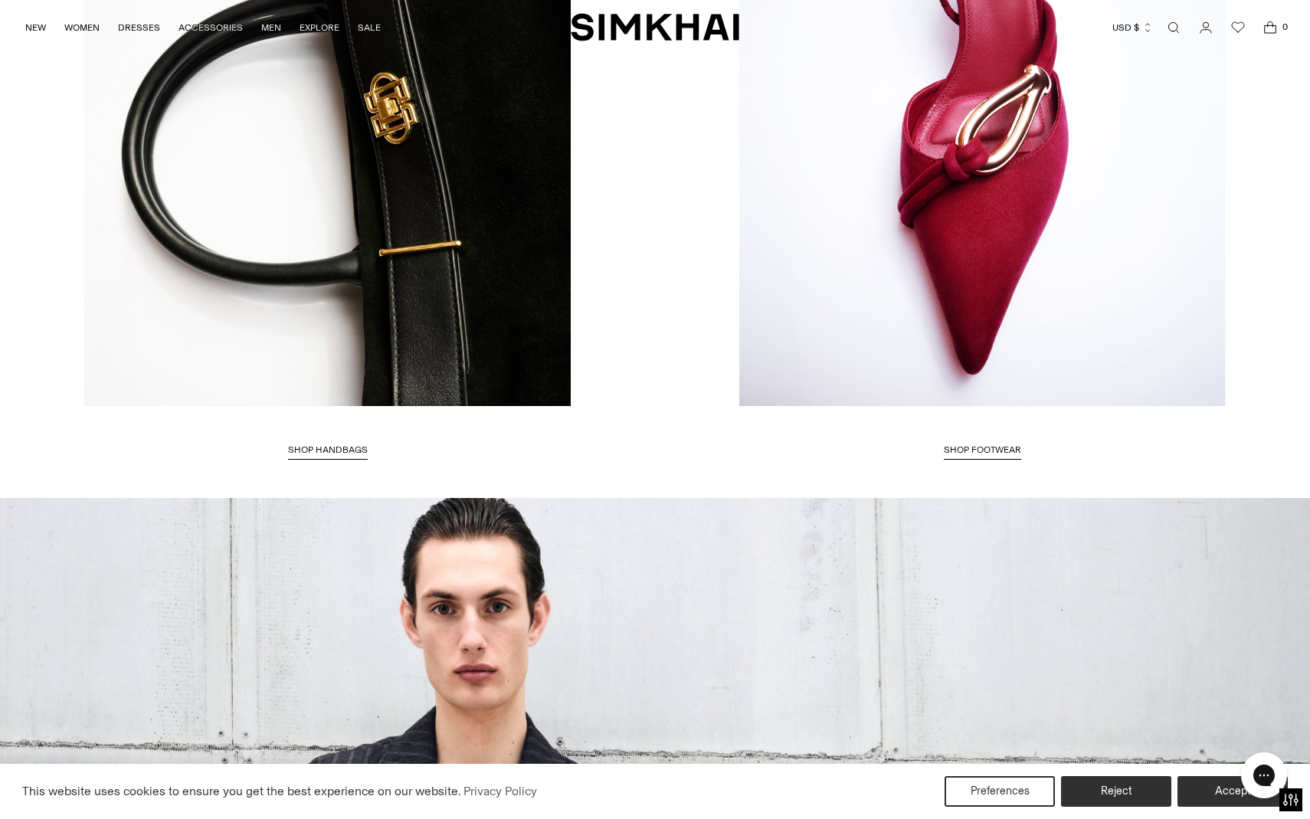
scroll to position [3767, 0]
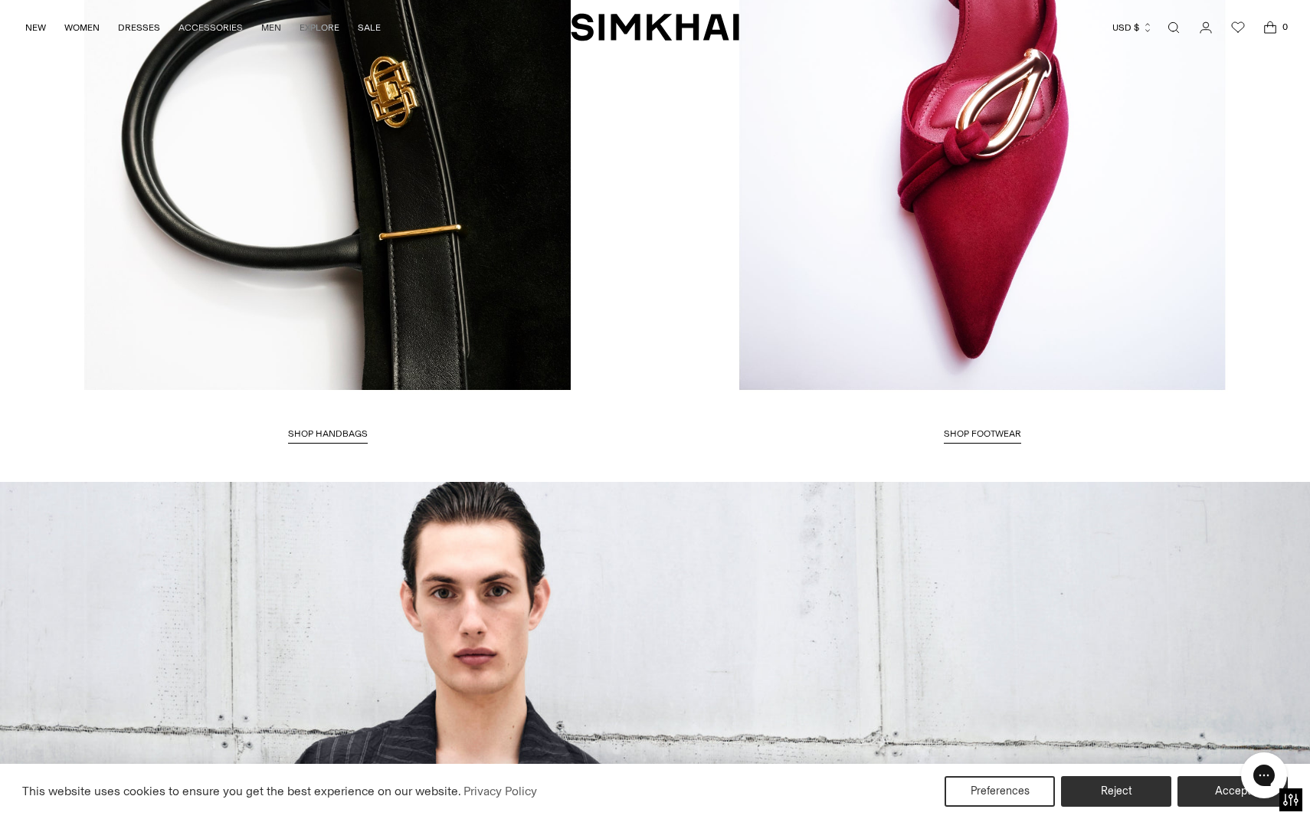
click at [991, 435] on span "SHOP FOOTWEAR" at bounding box center [982, 433] width 77 height 11
